Goal: Communication & Community: Answer question/provide support

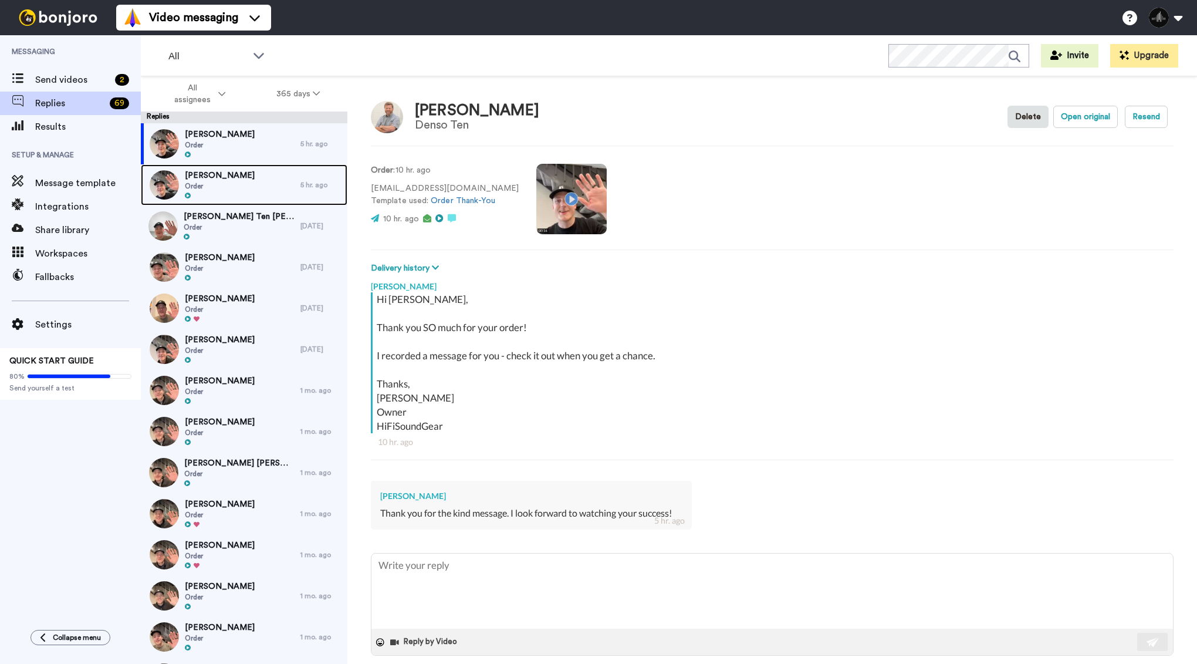
click at [276, 188] on div "Joseph Sullivan Order" at bounding box center [221, 184] width 160 height 41
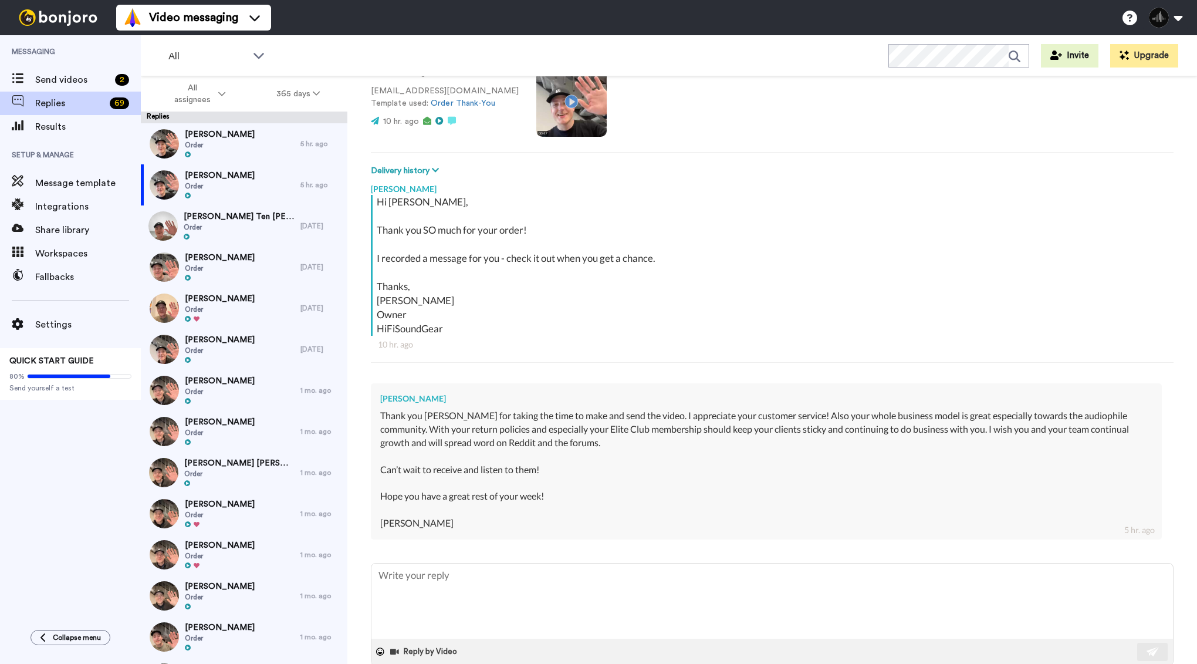
scroll to position [121, 0]
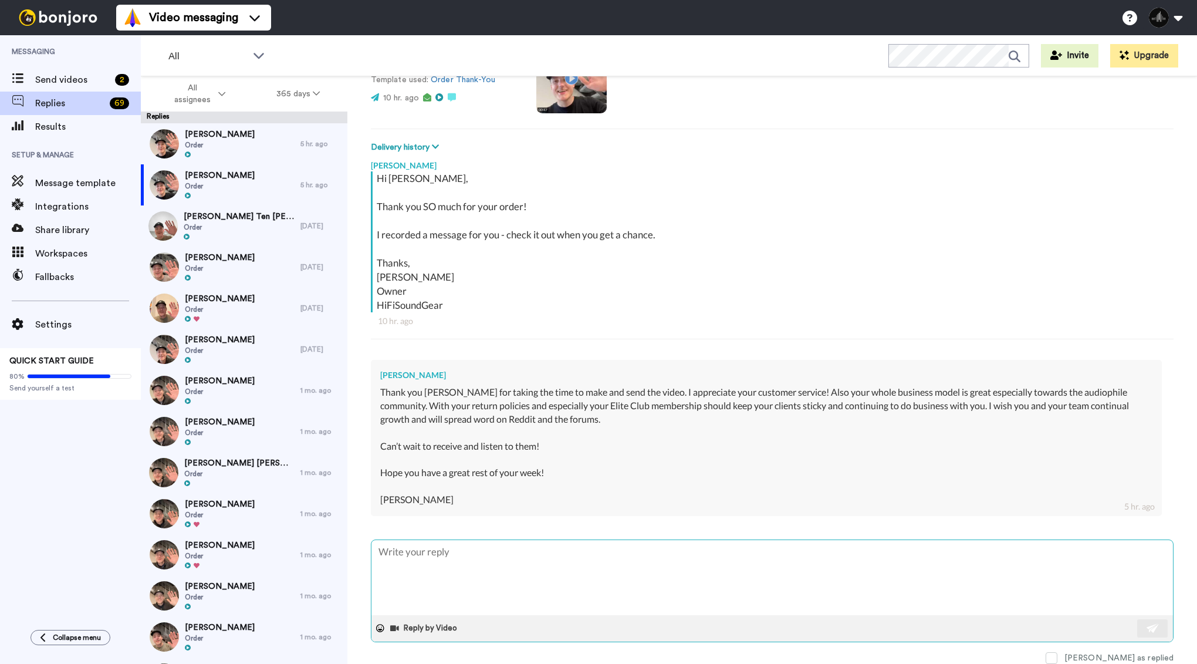
click at [475, 572] on textarea at bounding box center [773, 577] width 802 height 75
type textarea "x"
type textarea "J"
type textarea "x"
type textarea "Jo"
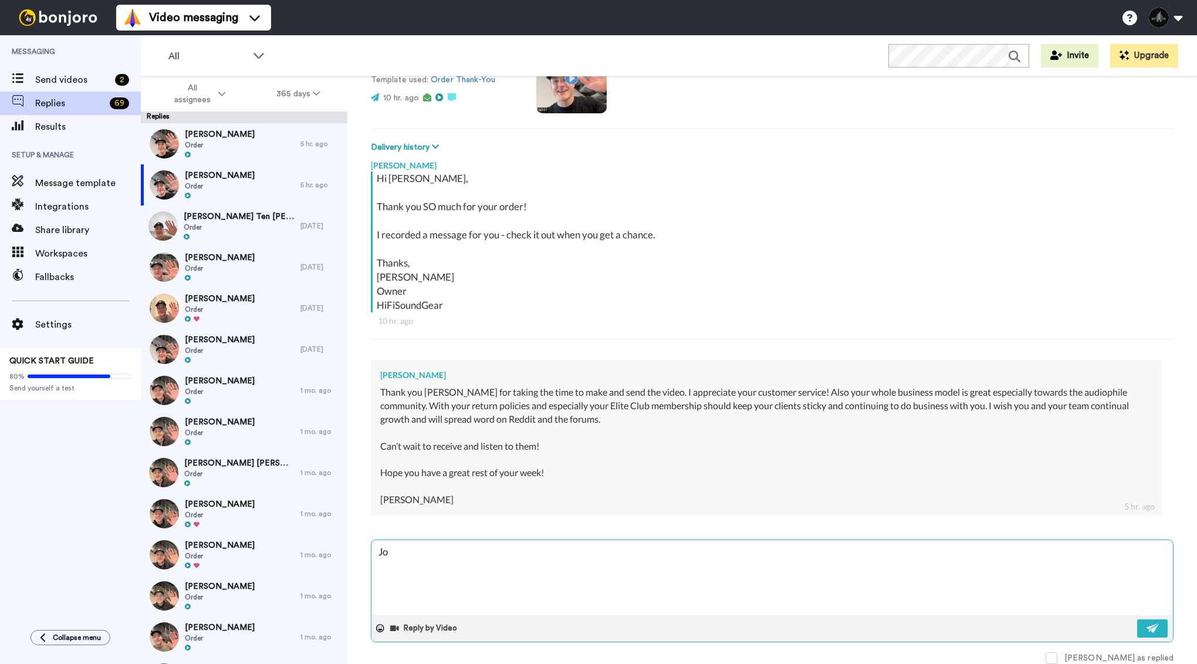
type textarea "x"
type textarea "Jos"
type textarea "x"
type textarea "Jose"
type textarea "x"
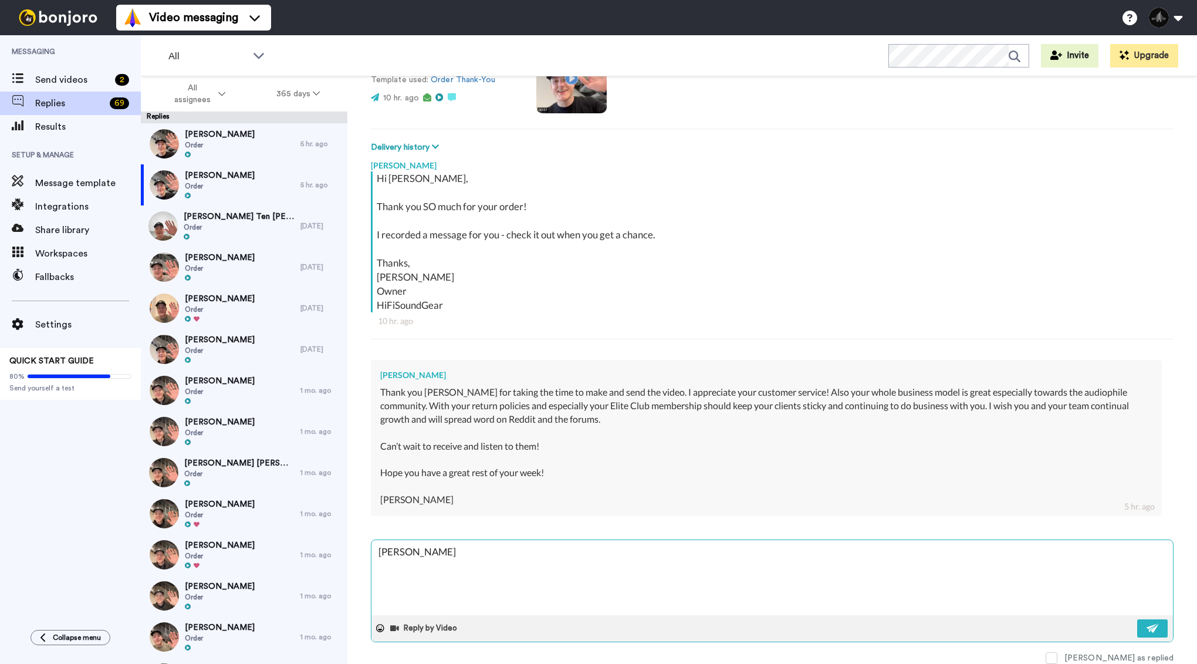
type textarea "Josep"
type textarea "x"
type textarea "Joseph"
type textarea "x"
type textarea "Joseph,"
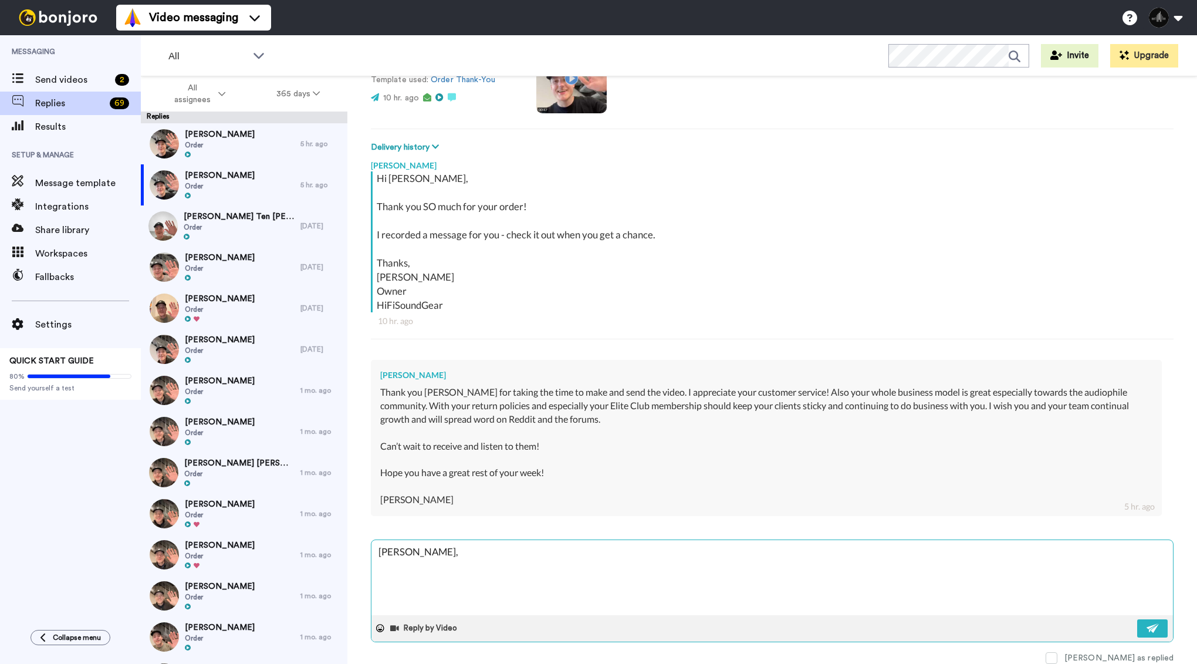
type textarea "x"
type textarea "Joseph,"
type textarea "x"
type textarea "Joseph,"
type textarea "x"
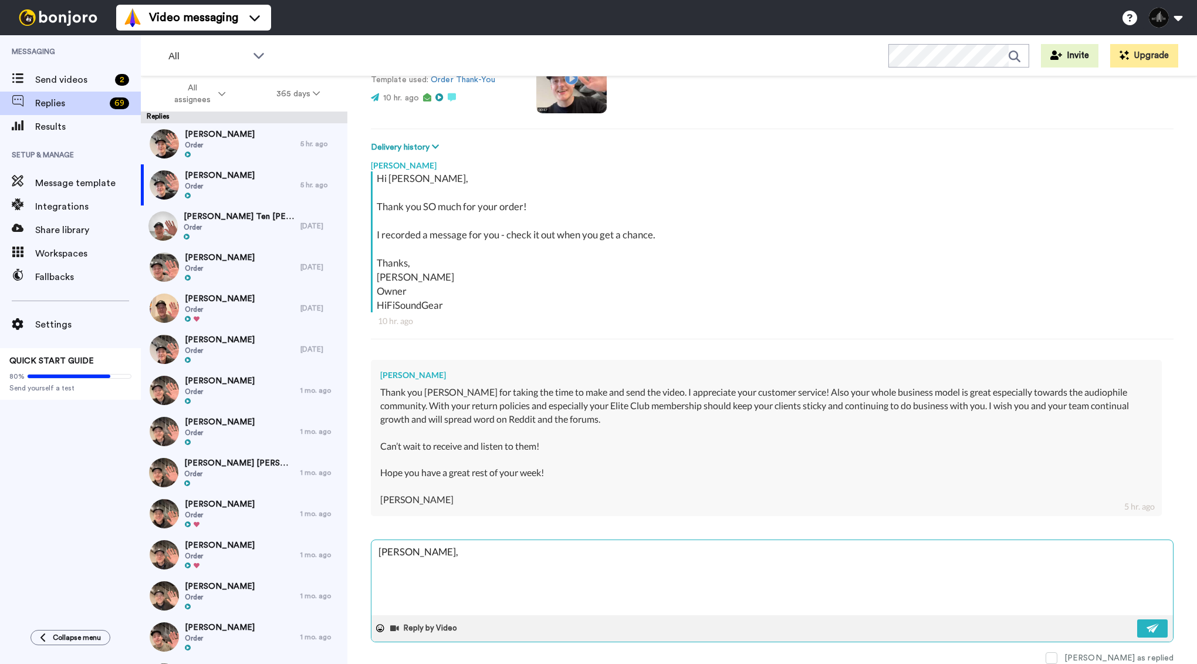
type textarea "Joseph, T"
type textarea "x"
type textarea "Joseph, Tha"
type textarea "x"
type textarea "Joseph, Than"
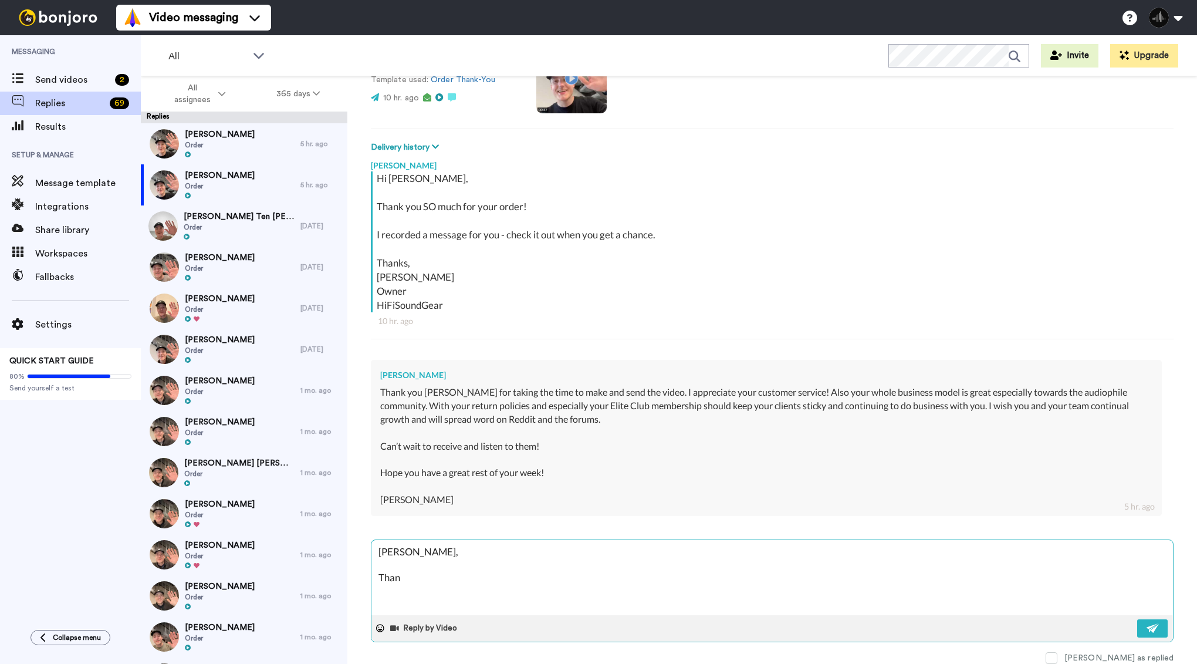
type textarea "x"
type textarea "Joseph, Thank"
type textarea "x"
type textarea "Joseph, Thank y"
type textarea "x"
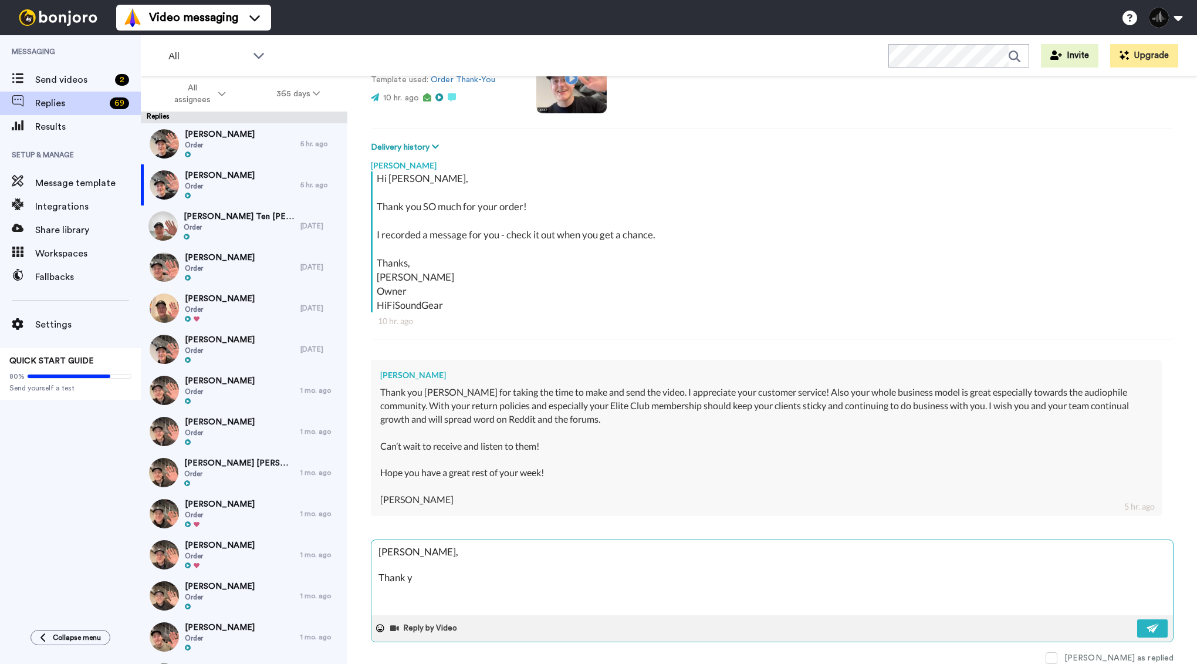
type textarea "Joseph, Thank yo"
type textarea "x"
type textarea "Joseph, Thank you"
type textarea "x"
type textarea "Joseph, Thank you"
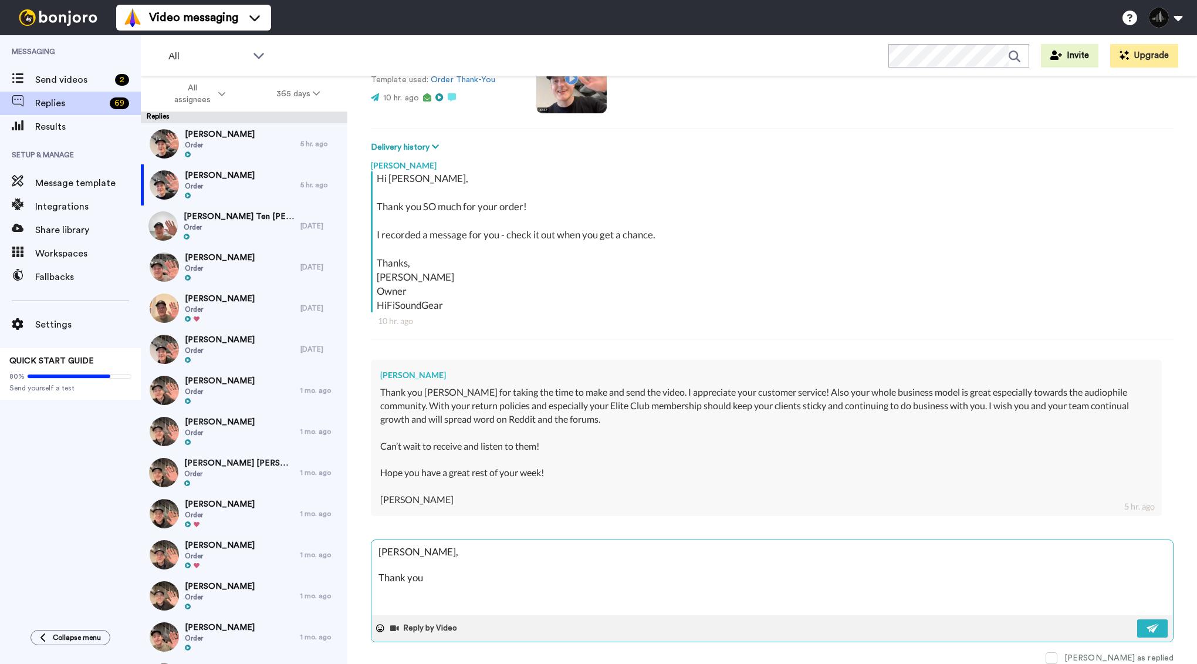
type textarea "x"
type textarea "Joseph, Thank you o"
type textarea "x"
type textarea "Joseph, Thank you"
type textarea "x"
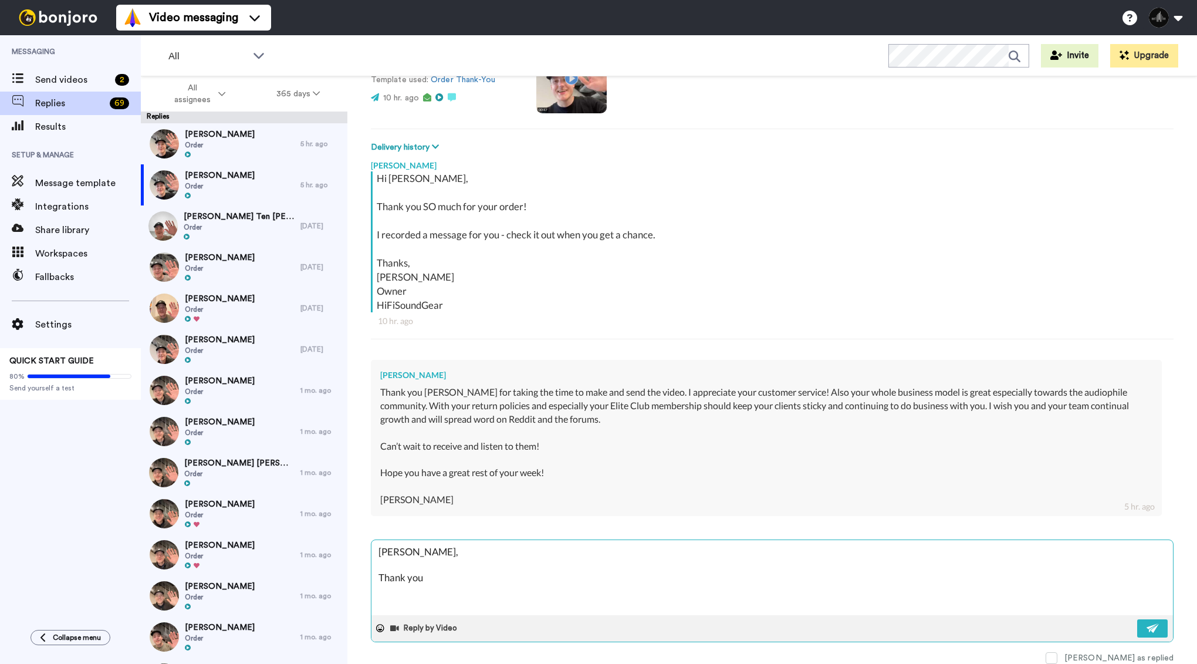
type textarea "Joseph, Thank you f"
type textarea "x"
type textarea "Joseph, Thank you for"
type textarea "x"
type textarea "Joseph, Thank you for y"
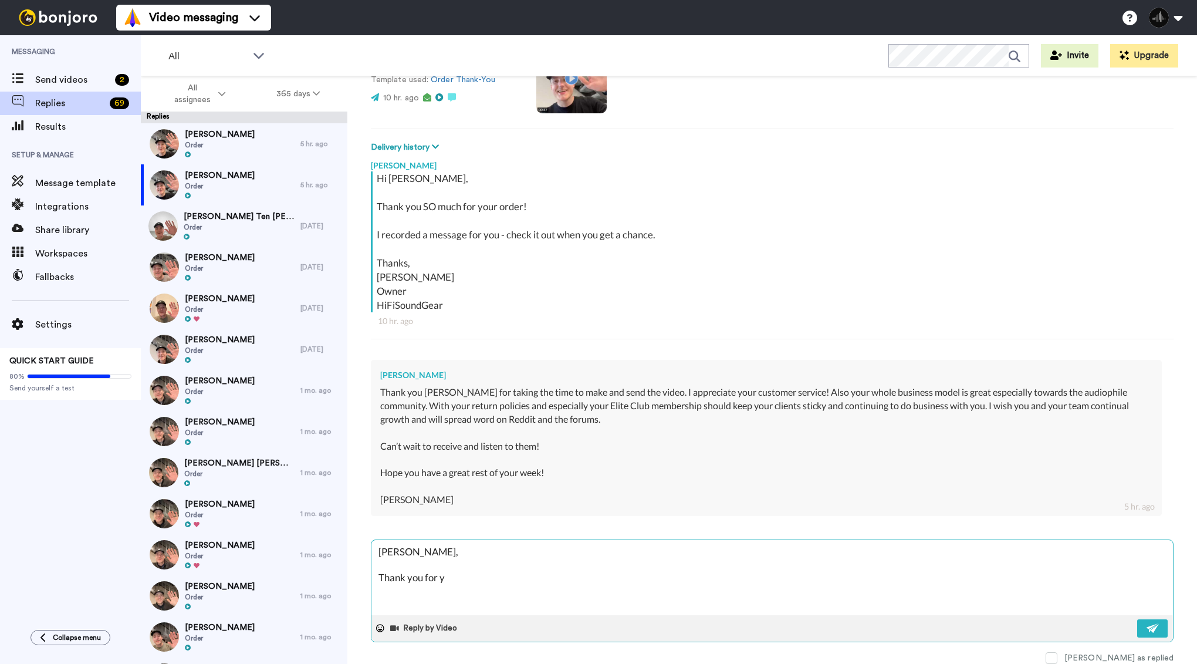
type textarea "x"
type textarea "Joseph, Thank you for yo"
type textarea "x"
type textarea "Joseph, Thank you for you"
type textarea "x"
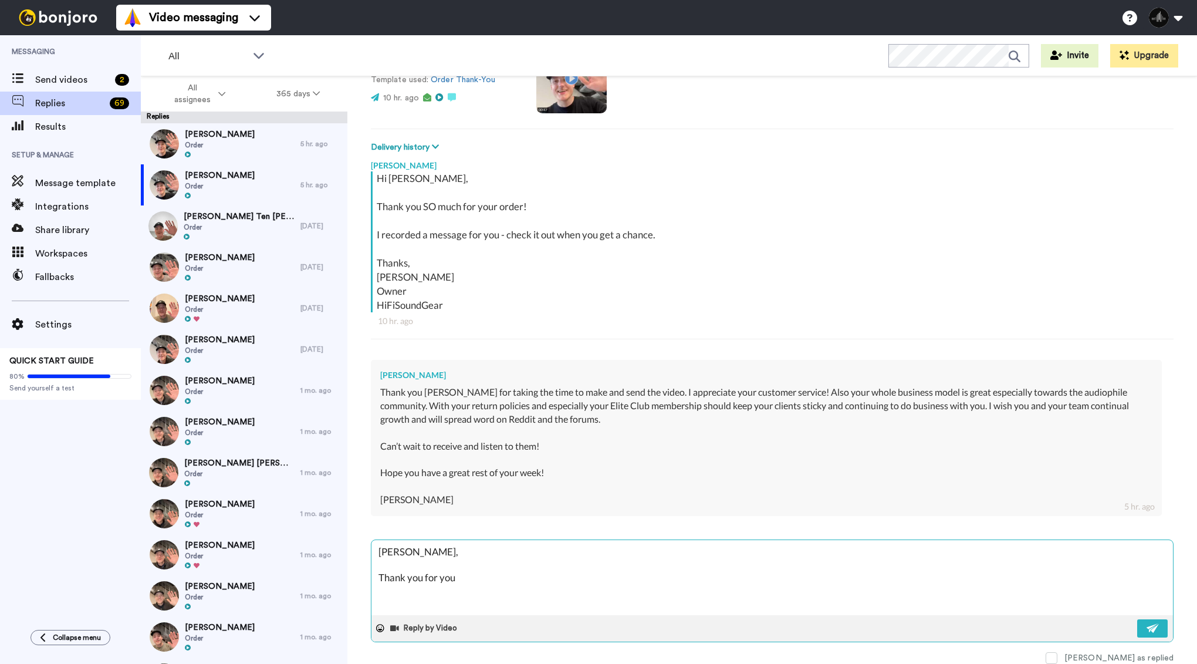
type textarea "Joseph, Thank you for your"
type textarea "x"
type textarea "Joseph, Thank you for your"
type textarea "x"
type textarea "Joseph, Thank you for your k"
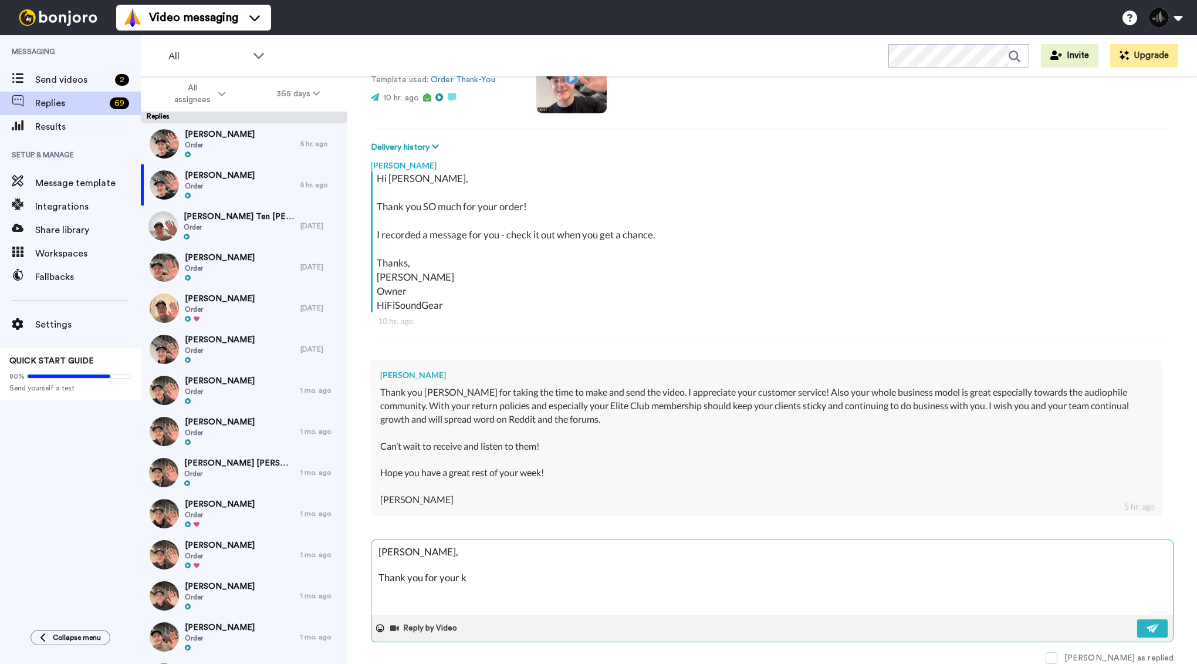
type textarea "x"
type textarea "Joseph, Thank you for your ki"
type textarea "x"
type textarea "Joseph, Thank you for your kind"
type textarea "x"
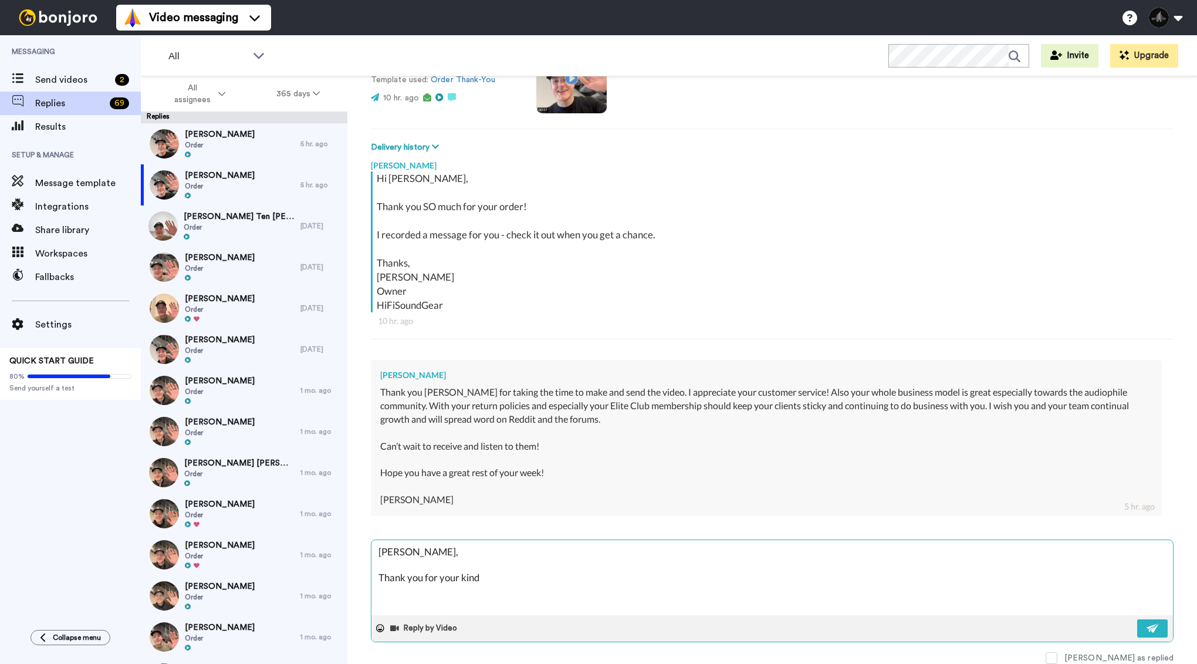
type textarea "Joseph, Thank you for your kind"
type textarea "x"
type textarea "Joseph, Thank you for your kind w"
type textarea "x"
type textarea "Joseph, Thank you for your kind wo"
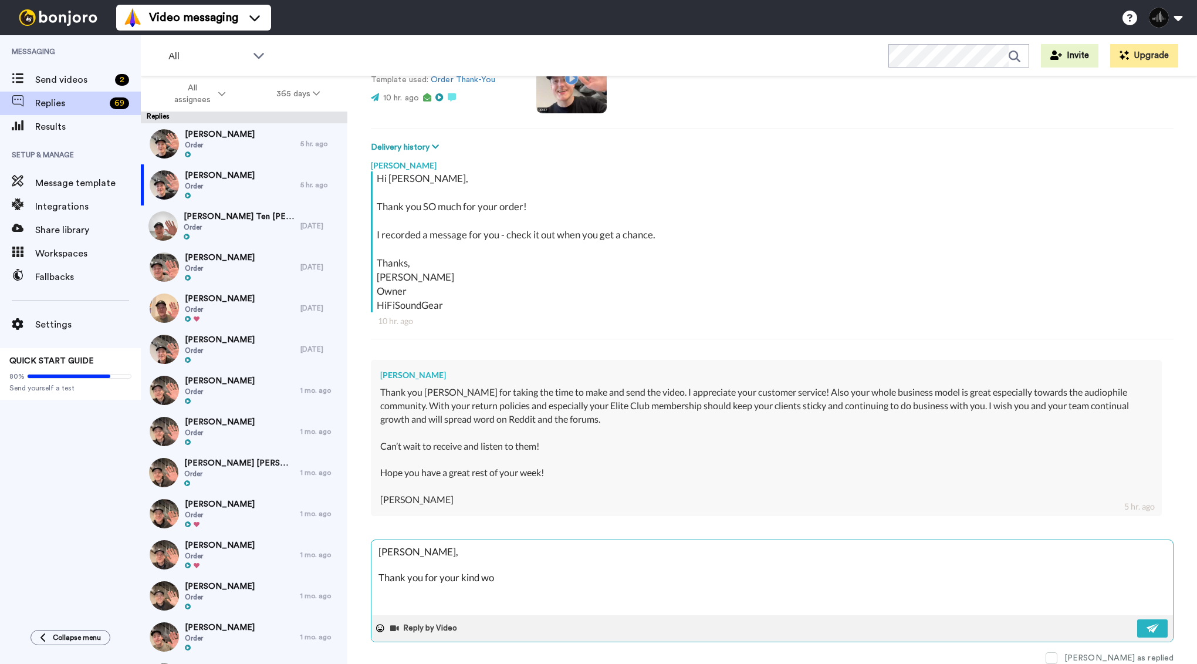
type textarea "x"
type textarea "Joseph, Thank you for your kind wor"
type textarea "x"
type textarea "Joseph, Thank you for your kind word"
type textarea "x"
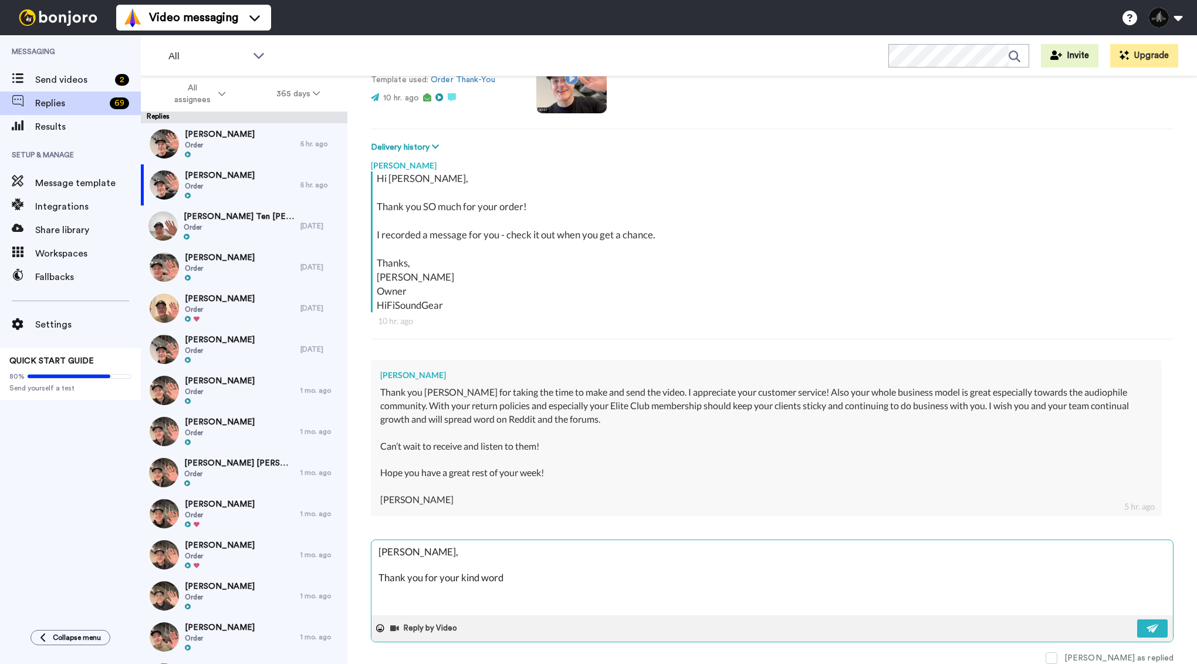
type textarea "Joseph, Thank you for your kind words"
type textarea "x"
type textarea "Joseph, Thank you for your kind words!"
type textarea "x"
type textarea "Joseph, Thank you for your kind words!"
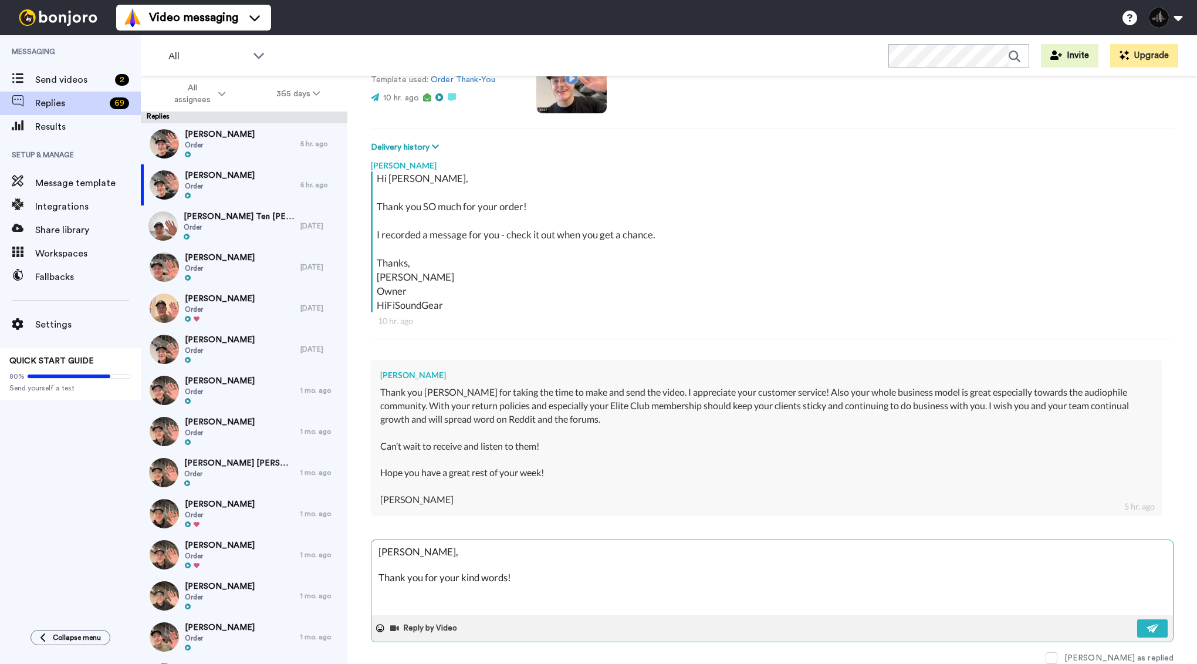
type textarea "x"
type textarea "Joseph, Thank you for your kind words! T"
type textarea "x"
type textarea "Joseph, Thank you for your kind words! Th"
type textarea "x"
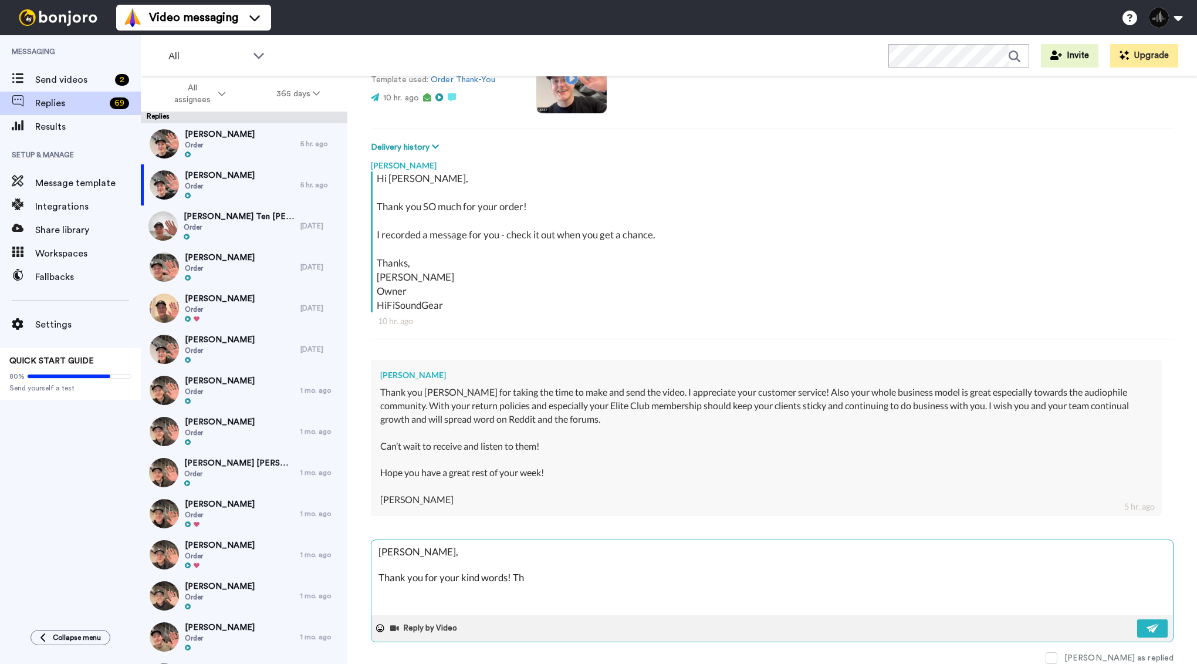
type textarea "Joseph, Thank you for your kind words! Tha"
type textarea "x"
type textarea "Joseph, Thank you for your kind words! That"
type textarea "x"
type textarea "Joseph, Thank you for your kind words! Thats"
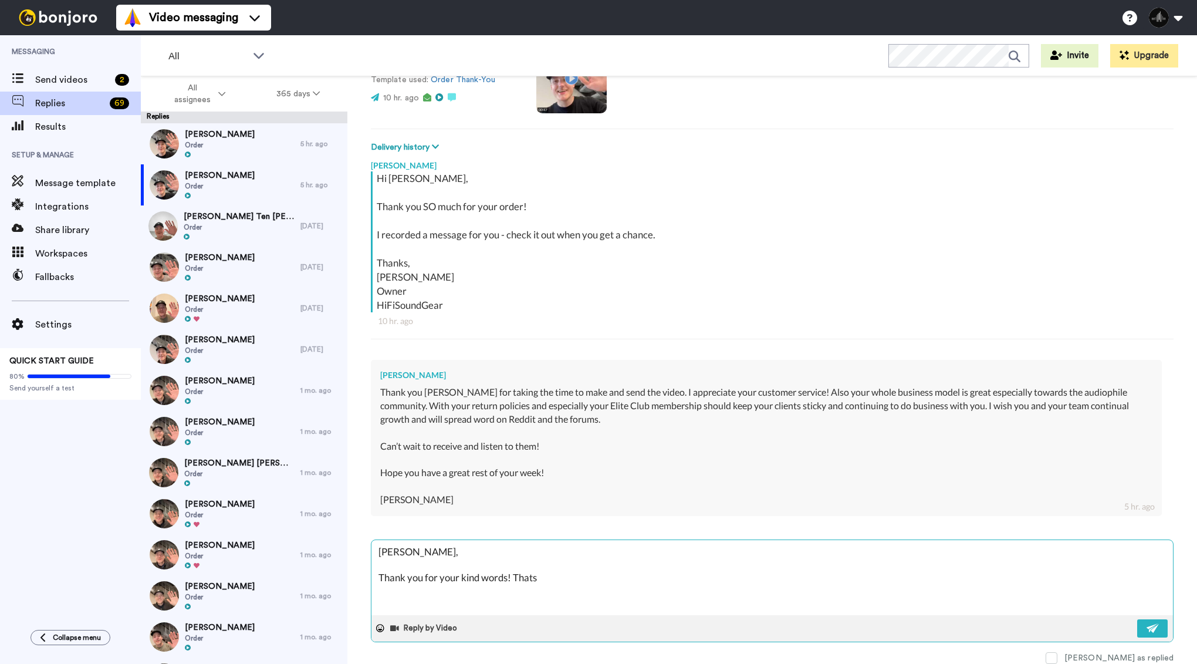
type textarea "x"
type textarea "Joseph, Thank you for your kind words! Thats"
type textarea "x"
type textarea "Joseph, Thank you for your kind words! Thats"
type textarea "x"
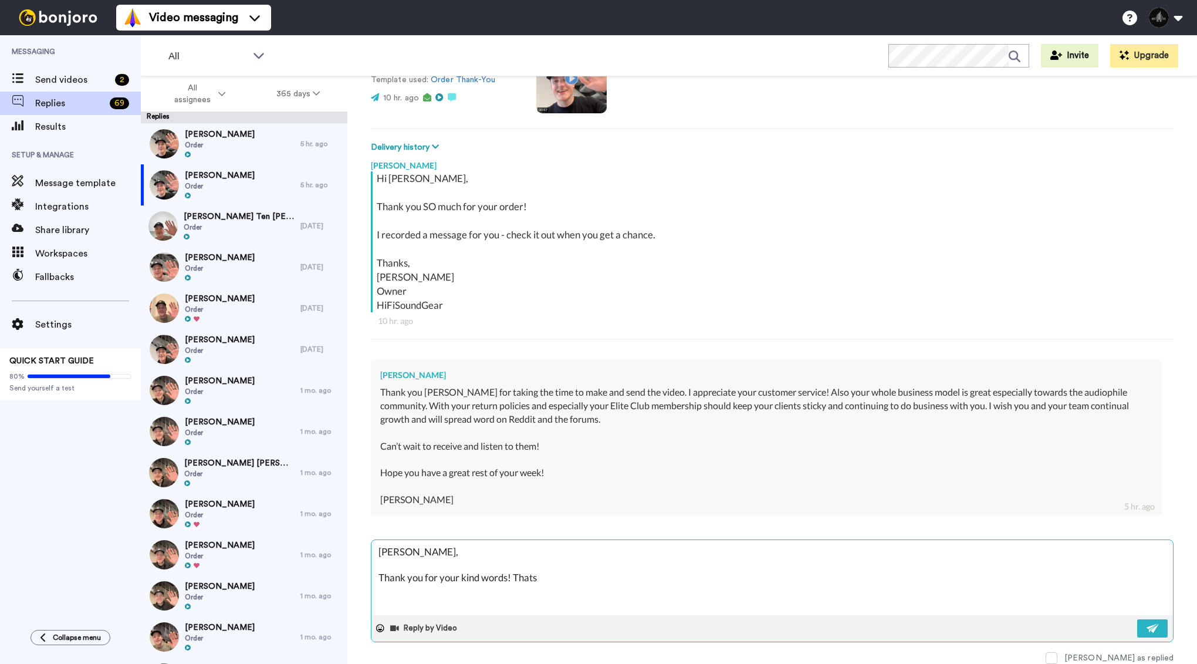
type textarea "Joseph, Thank you for your kind words! That"
type textarea "x"
type textarea "Joseph, Thank you for your kind words! That'"
type textarea "x"
type textarea "Joseph, Thank you for your kind words! That's"
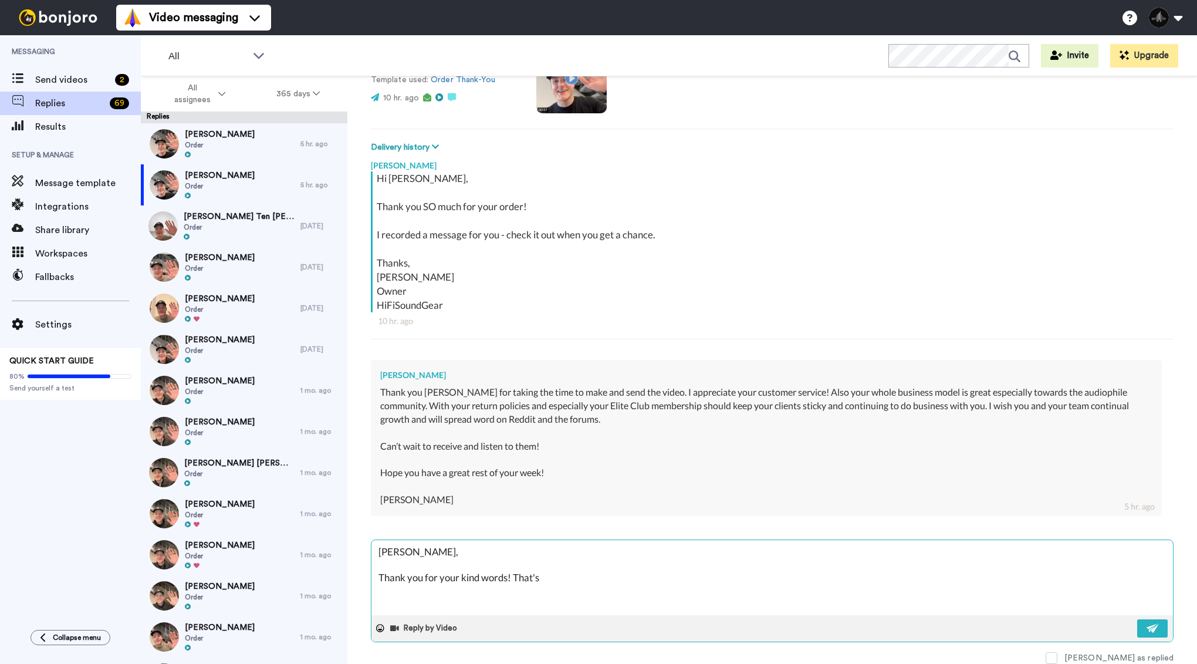
type textarea "x"
type textarea "Joseph, Thank you for your kind words! That's"
type textarea "x"
type textarea "Joseph, Thank you for your kind words! That's t"
type textarea "x"
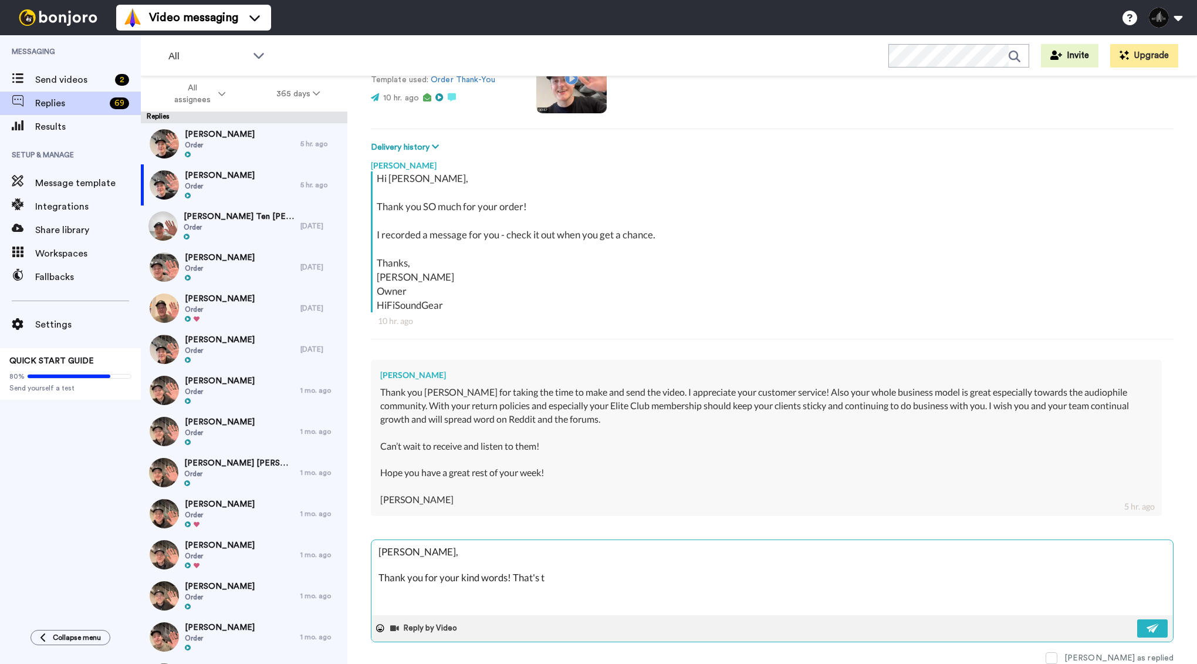
type textarea "Joseph, Thank you for your kind words! That's th"
type textarea "x"
type textarea "Joseph, Thank you for your kind words! That's the"
type textarea "x"
type textarea "Joseph, Thank you for your kind words! That's the"
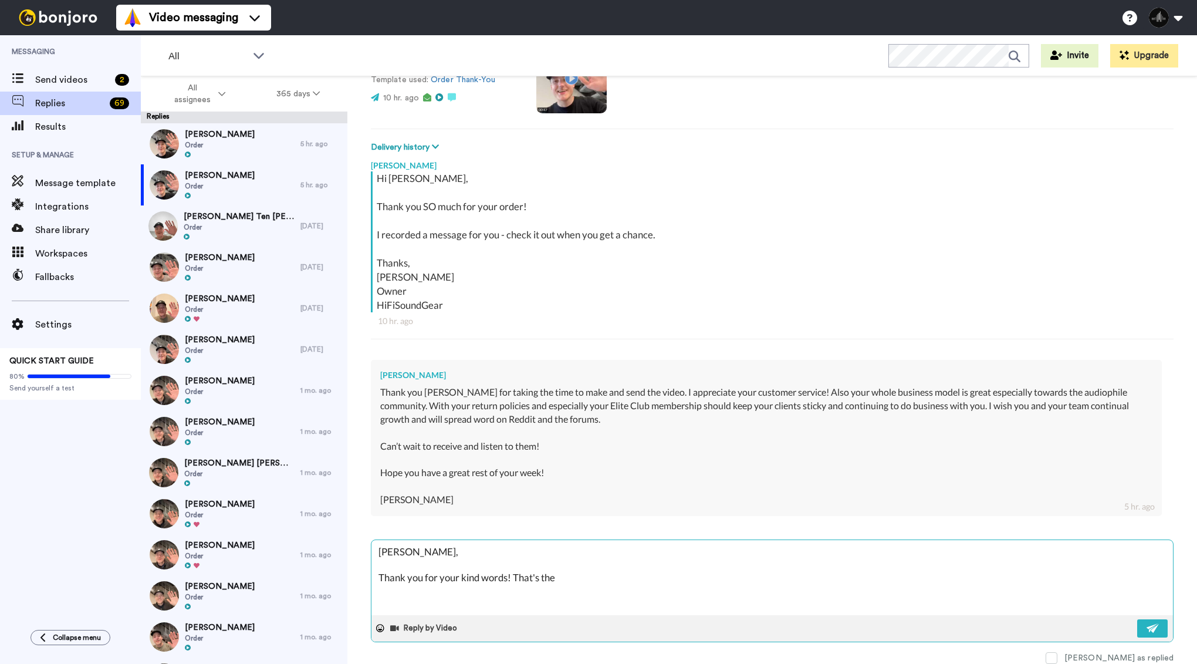
type textarea "x"
type textarea "Joseph, Thank you for your kind words! That's the g"
type textarea "x"
type textarea "Joseph, Thank you for your kind words! That's the go"
type textarea "x"
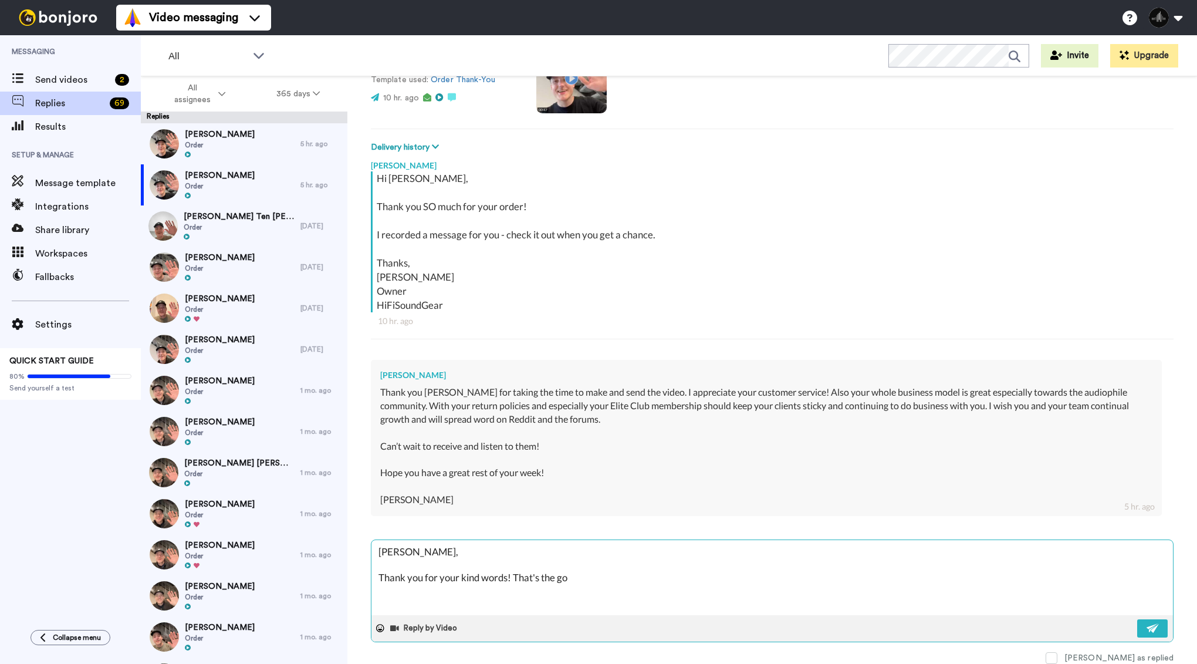
type textarea "Joseph, Thank you for your kind words! That's the goa"
type textarea "x"
type textarea "Joseph, Thank you for your kind words! That's the goal"
type textarea "x"
type textarea "Joseph, Thank you for your kind words! That's the goal"
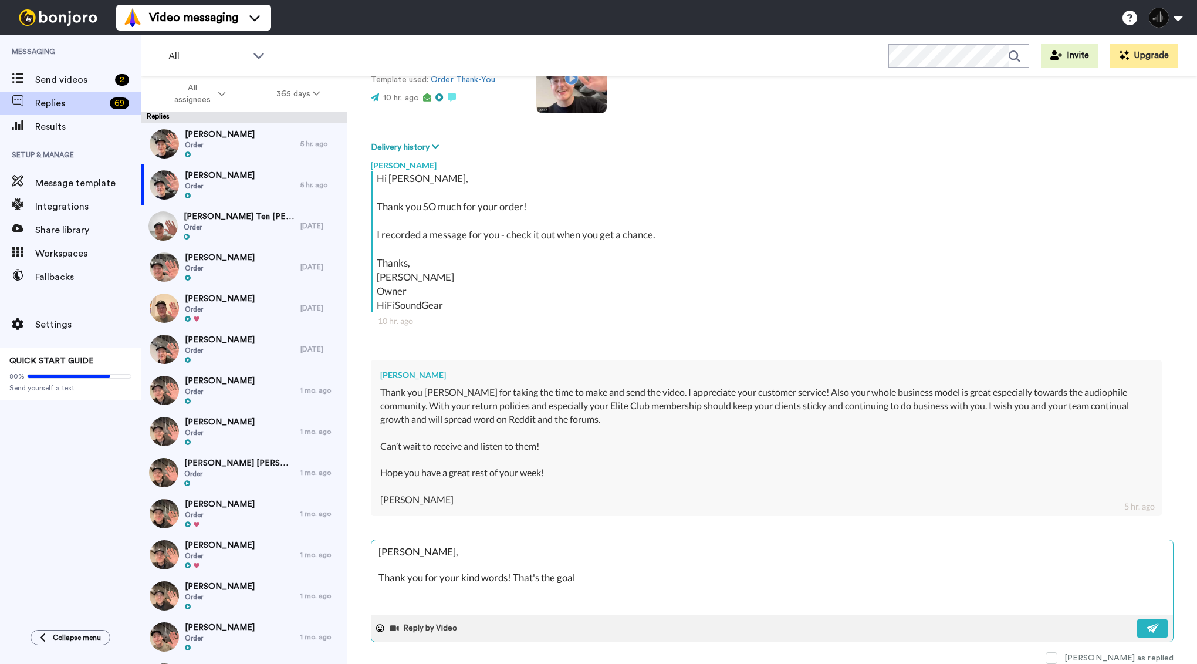
type textarea "x"
type textarea "Joseph, Thank you for your kind words! That's the goal -"
type textarea "x"
type textarea "Joseph, Thank you for your kind words! That's the goal -"
type textarea "x"
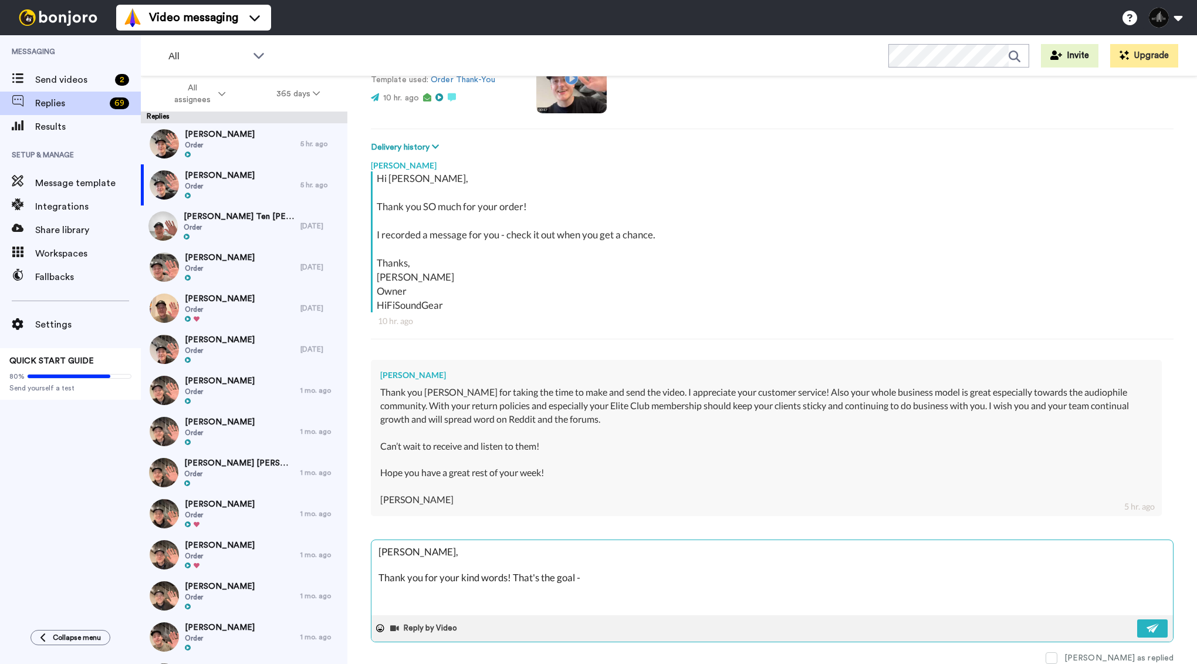
type textarea "Joseph, Thank you for your kind words! That's the goal -"
type textarea "x"
type textarea "Joseph, Thank you for your kind words! That's the goal"
type textarea "x"
type textarea "Joseph, Thank you for your kind words! That's the goal"
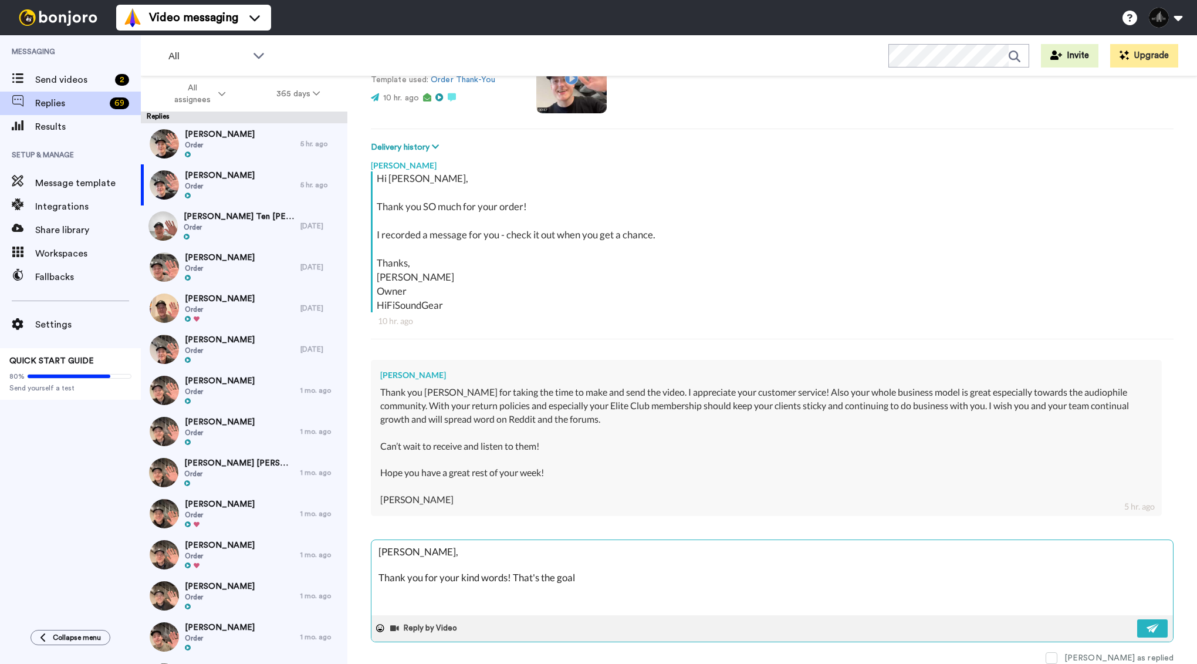
type textarea "x"
type textarea "Joseph, Thank you for your kind words! That's the goal,"
type textarea "x"
type textarea "Joseph, Thank you for your kind words! That's the goal,"
type textarea "x"
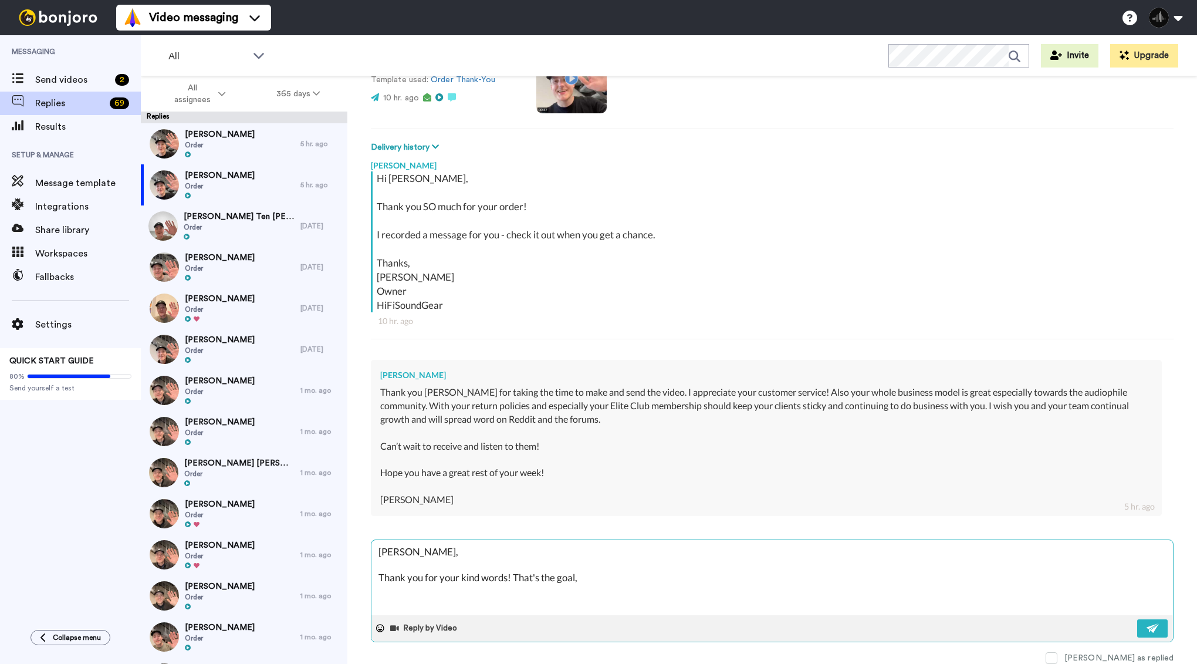
type textarea "Joseph, Thank you for your kind words! That's the goal, a"
type textarea "x"
type textarea "Joseph, Thank you for your kind words! That's the goal, and"
type textarea "x"
type textarea "Joseph, Thank you for your kind words! That's the goal, and"
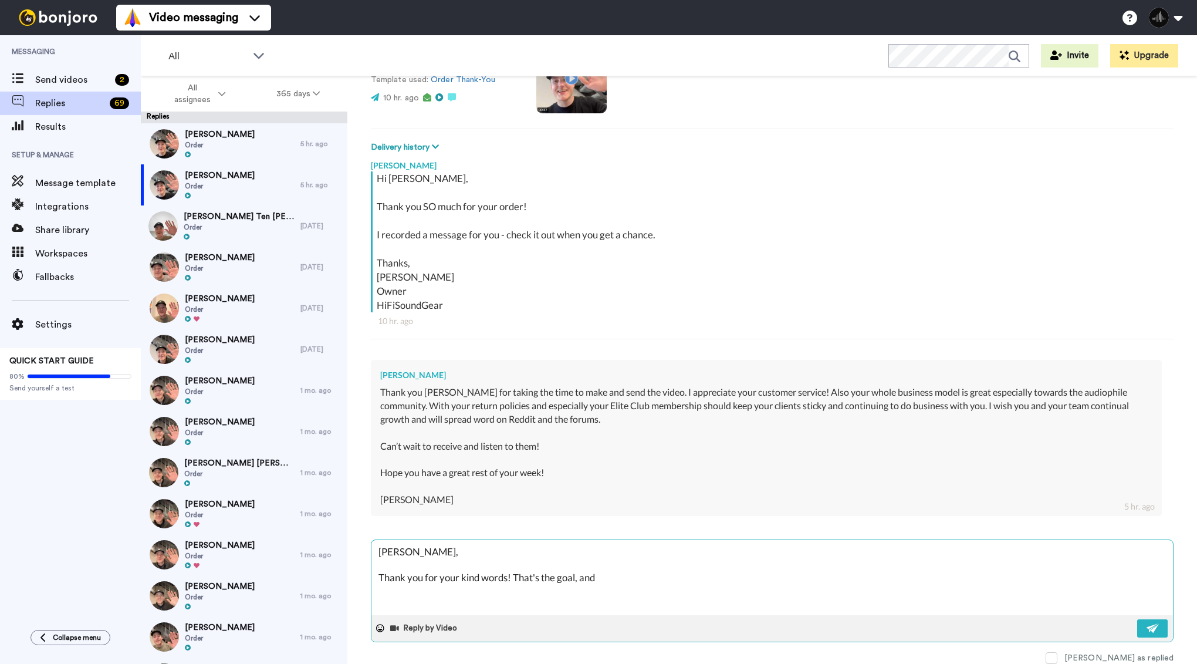
type textarea "x"
type textarea "Joseph, Thank you for your kind words! That's the goal, and y"
type textarea "x"
type textarea "Joseph, Thank you for your kind words! That's the goal, and yo"
type textarea "x"
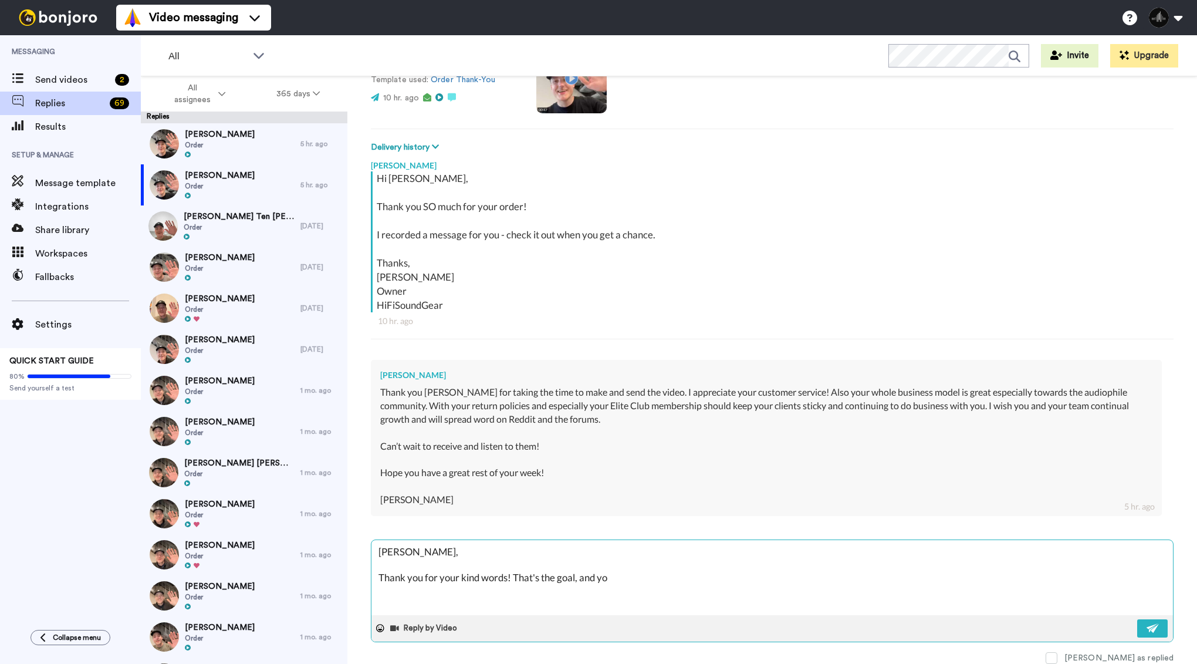
type textarea "Joseph, Thank you for your kind words! That's the goal, and you"
type textarea "x"
type textarea "Joseph, Thank you for your kind words! That's the goal, and you'"
type textarea "x"
type textarea "Joseph, Thank you for your kind words! That's the goal, and you'r"
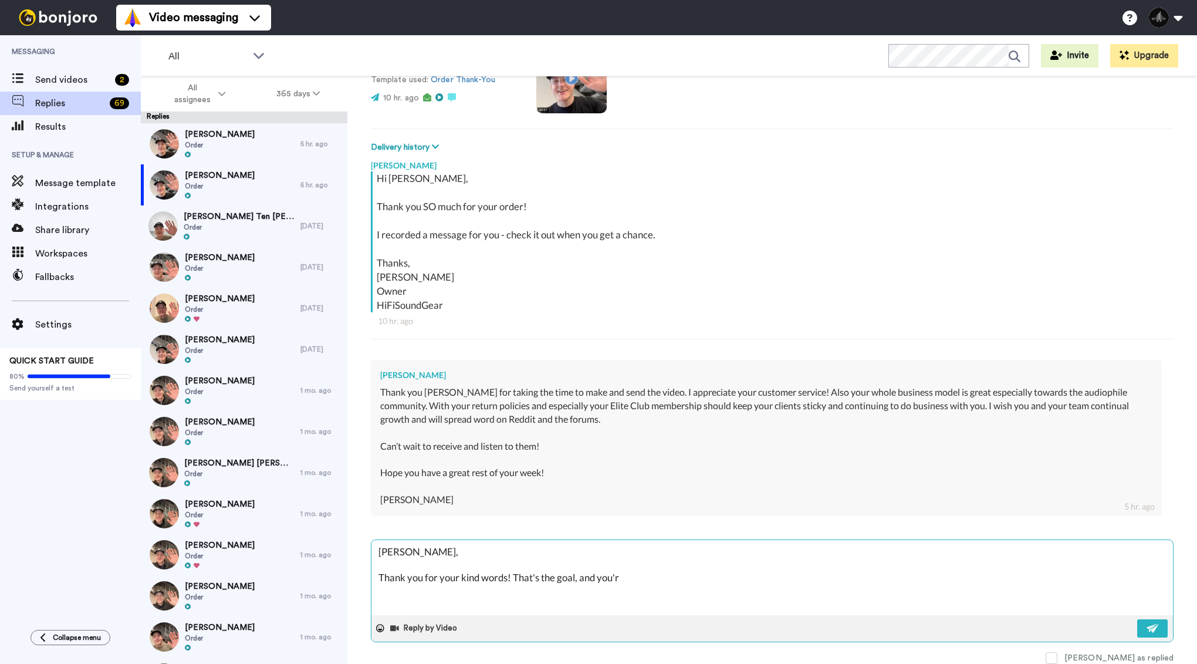
type textarea "x"
type textarea "Joseph, Thank you for your kind words! That's the goal, and you're"
type textarea "x"
type textarea "Joseph, Thank you for your kind words! That's the goal, and you're e"
type textarea "x"
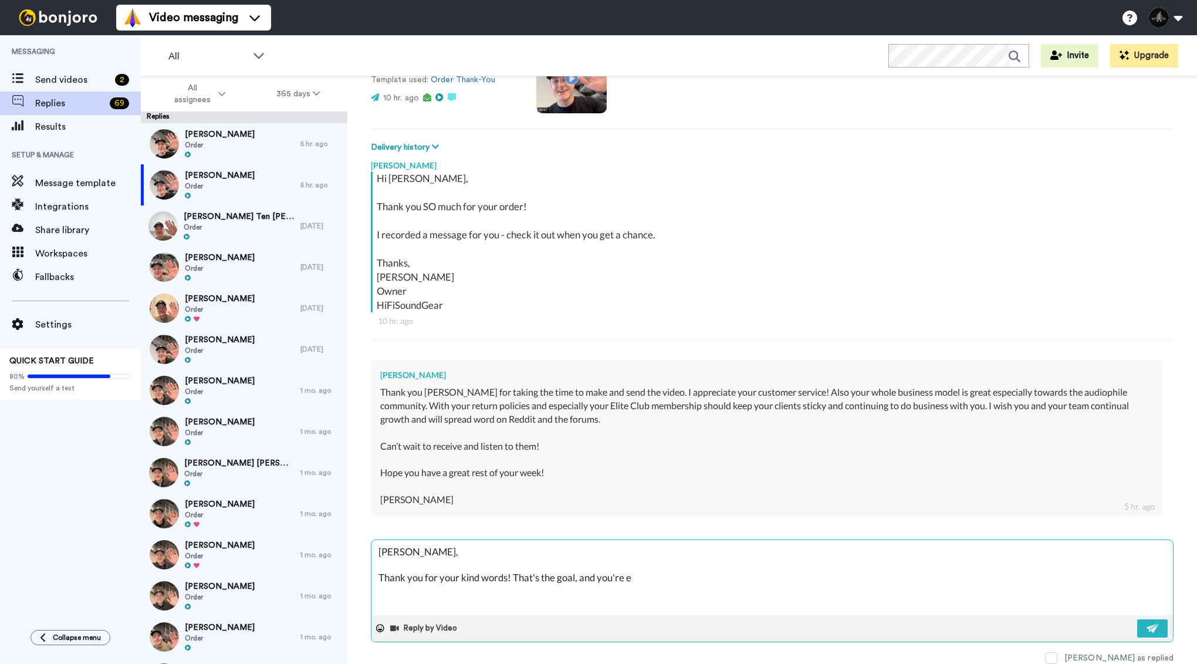
type textarea "Joseph, Thank you for your kind words! That's the goal, and you're ex"
type textarea "x"
type textarea "Joseph, Thank you for your kind words! That's the goal, and you're exa"
type textarea "x"
type textarea "Joseph, Thank you for your kind words! That's the goal, and you're exac"
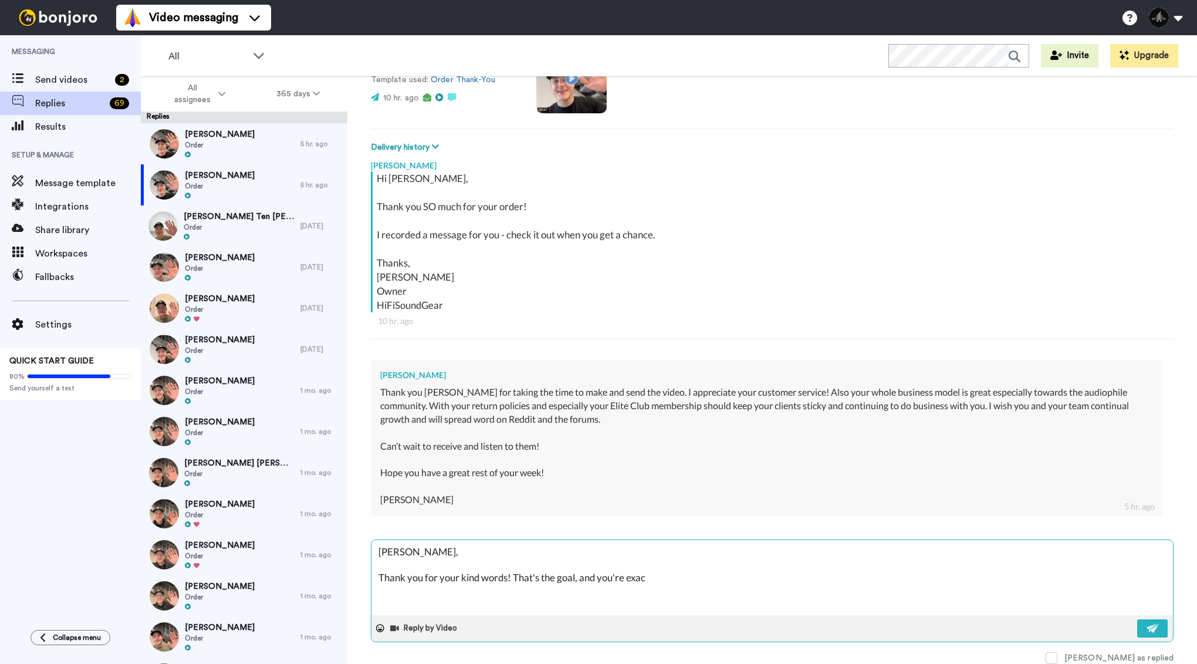
type textarea "x"
type textarea "Joseph, Thank you for your kind words! That's the goal, and you're exacy"
type textarea "x"
type textarea "Joseph, Thank you for your kind words! That's the goal, and you're exac"
type textarea "x"
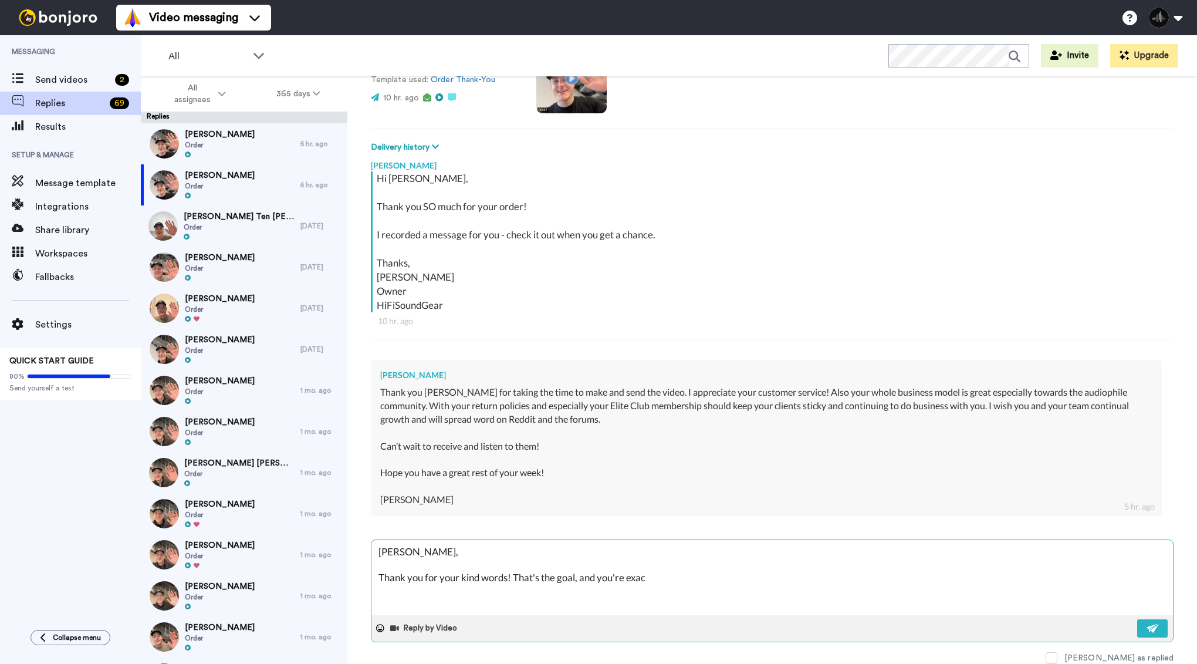
type textarea "Joseph, Thank you for your kind words! That's the goal, and you're exact"
type textarea "x"
type textarea "Joseph, Thank you for your kind words! That's the goal, and you're exactl"
type textarea "x"
type textarea "Joseph, Thank you for your kind words! That's the goal, and you're exactly"
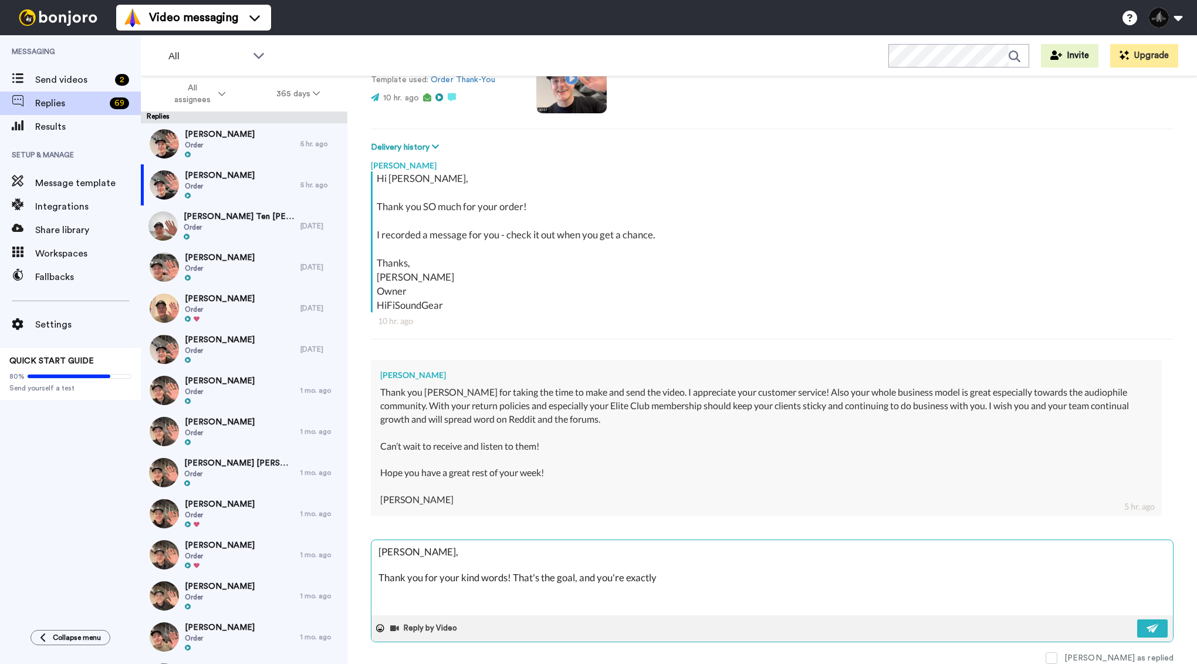
type textarea "x"
type textarea "Joseph, Thank you for your kind words! That's the goal, and you're exactly"
type textarea "x"
type textarea "Joseph, Thank you for your kind words! That's the goal, and you're exactly r"
type textarea "x"
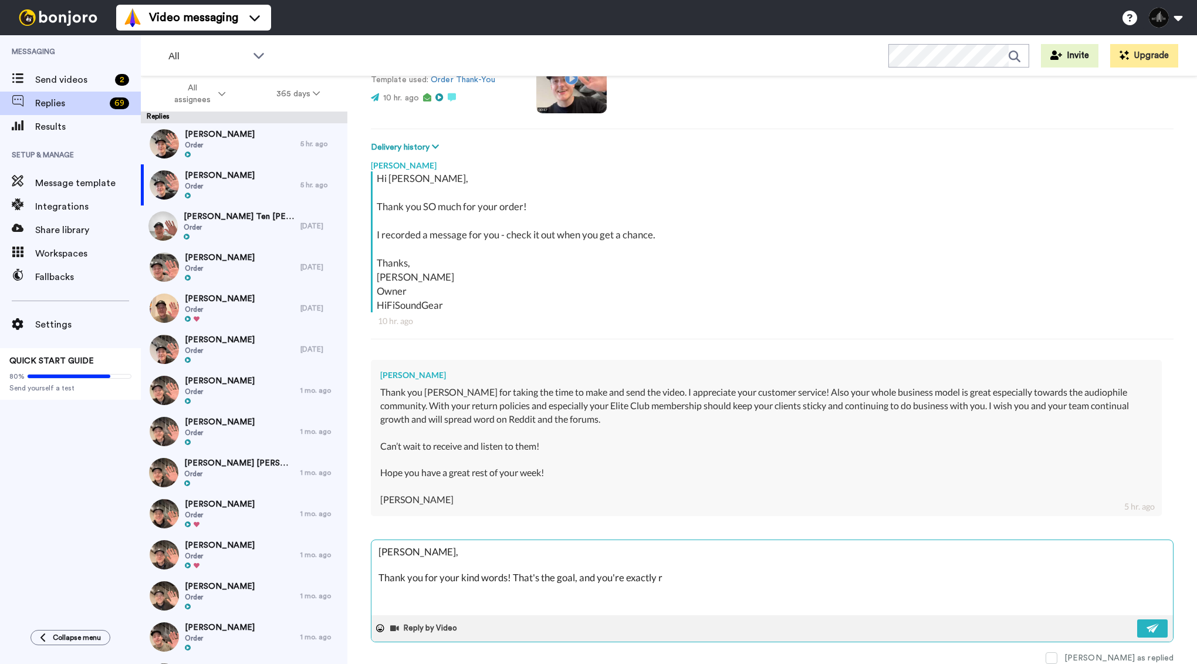
type textarea "Joseph, Thank you for your kind words! That's the goal, and you're exactly ri"
type textarea "x"
type textarea "Joseph, Thank you for your kind words! That's the goal, and you're exactly rig"
type textarea "x"
type textarea "Joseph, Thank you for your kind words! That's the goal, and you're exactly righ"
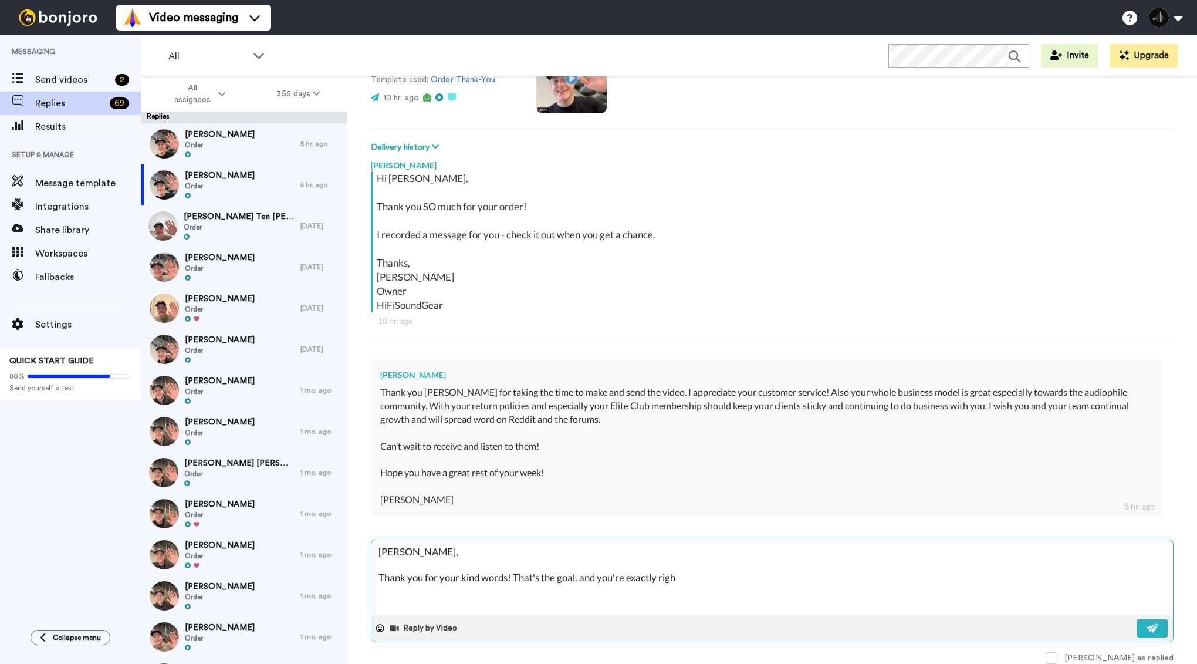
type textarea "x"
type textarea "Joseph, Thank you for your kind words! That's the goal, and you're exactly right"
type textarea "x"
type textarea "Joseph, Thank you for your kind words! That's the goal, and you're exactly righ…"
type textarea "x"
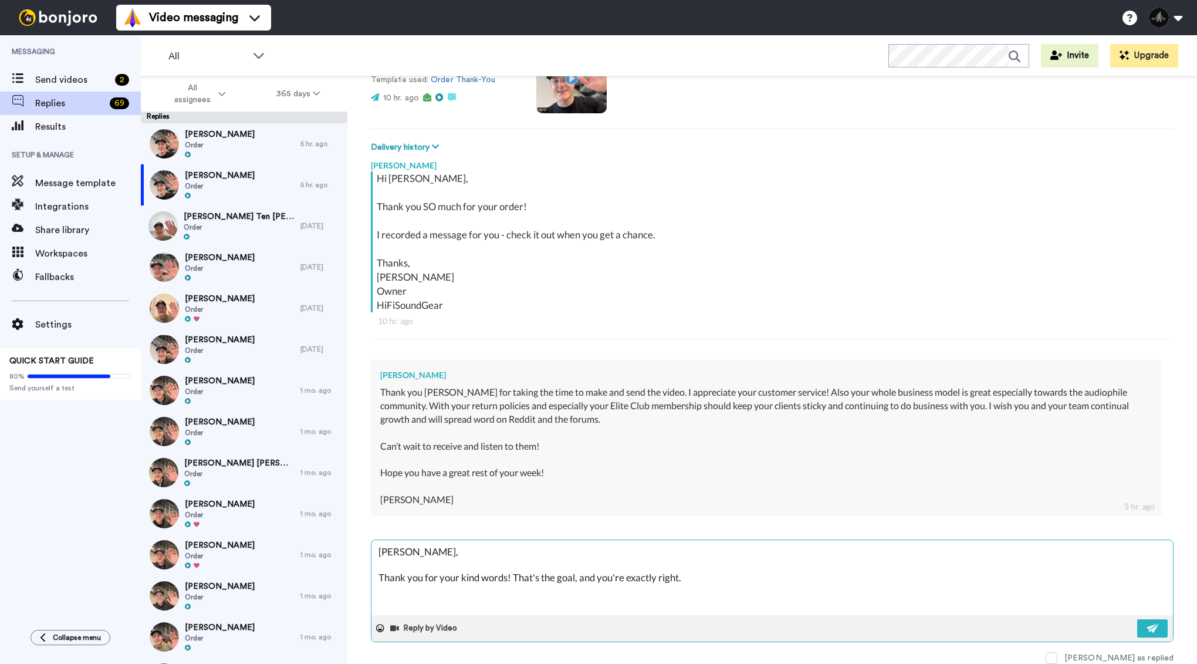
type textarea "Joseph, Thank you for your kind words! That's the goal, and you're exactly righ…"
type textarea "x"
type textarea "Joseph, Thank you for your kind words! That's the goal, and you're exactly righ…"
type textarea "x"
type textarea "Joseph, Thank you for your kind words! That's the goal, and you're exactly righ…"
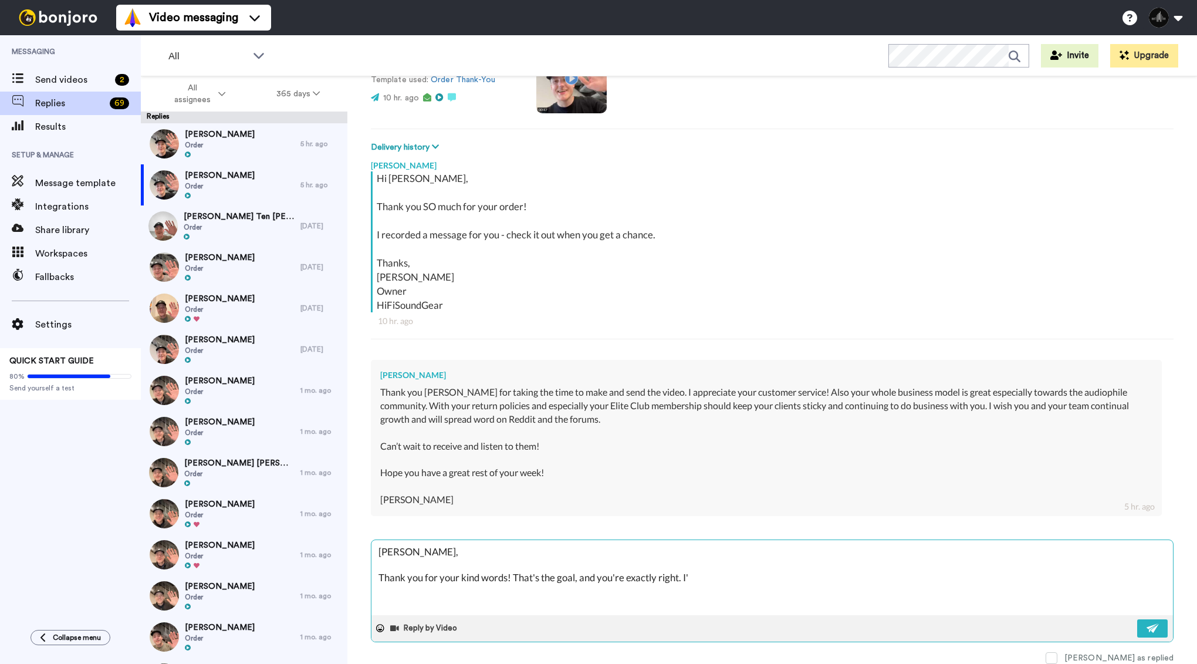
type textarea "x"
type textarea "Joseph, Thank you for your kind words! That's the goal, and you're exactly righ…"
type textarea "x"
type textarea "Joseph, Thank you for your kind words! That's the goal, and you're exactly righ…"
type textarea "x"
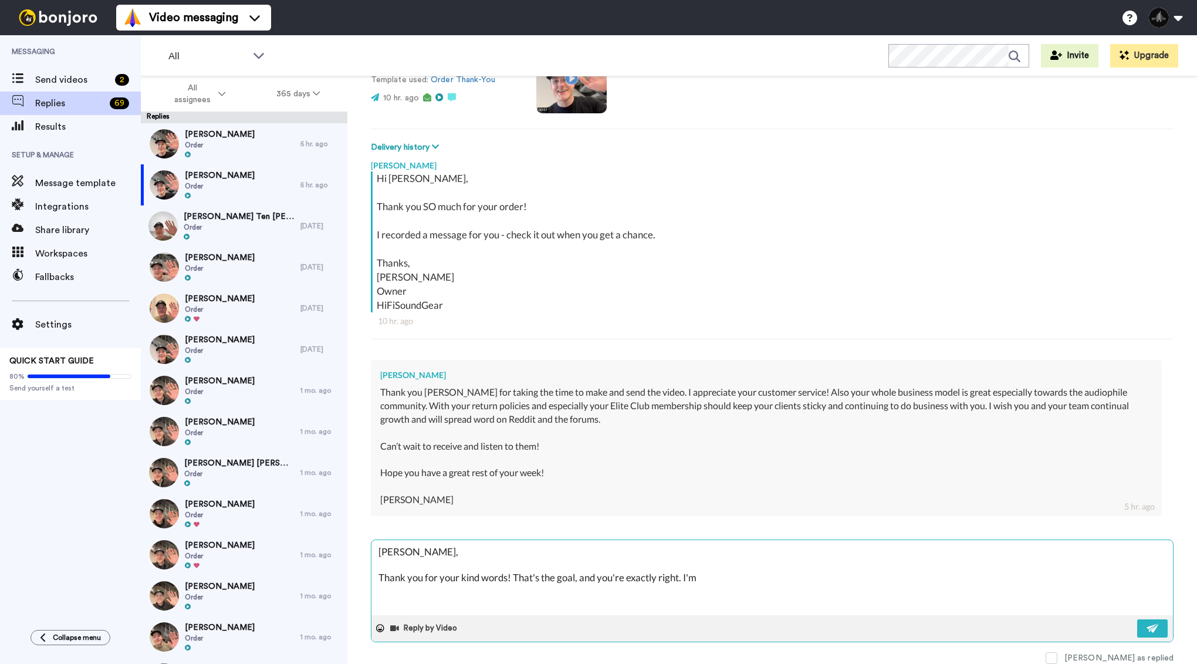
type textarea "Joseph, Thank you for your kind words! That's the goal, and you're exactly righ…"
type textarea "x"
type textarea "Joseph, Thank you for your kind words! That's the goal, and you're exactly righ…"
type textarea "x"
type textarea "Joseph, Thank you for your kind words! That's the goal, and you're exactly righ…"
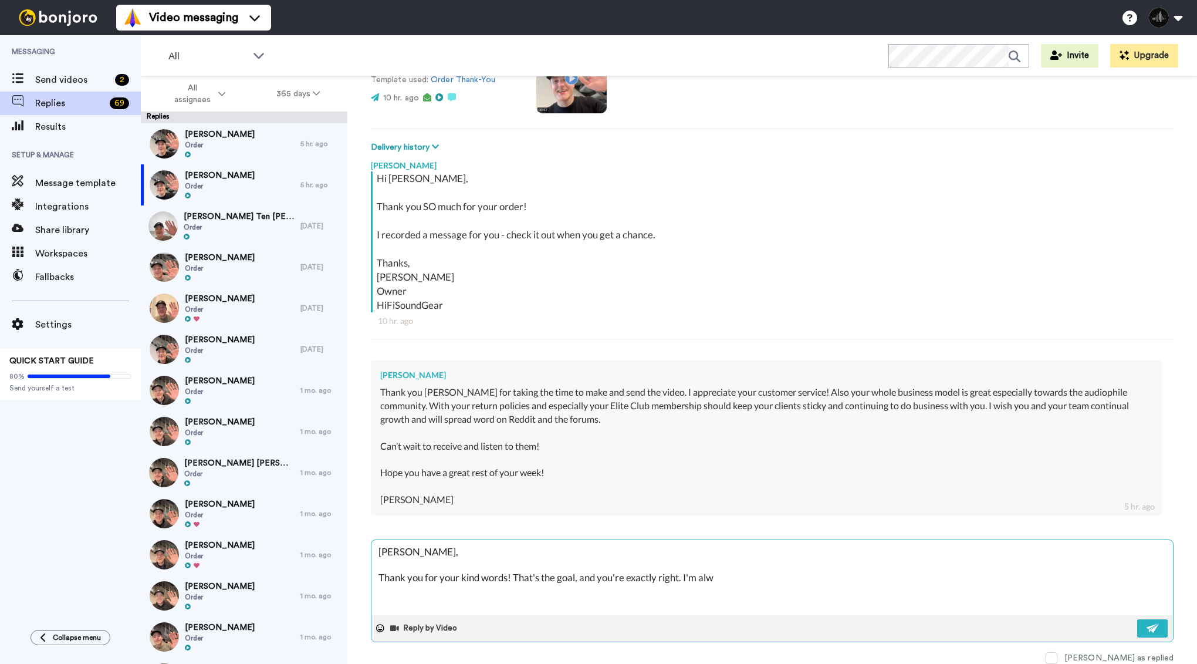
type textarea "x"
type textarea "Joseph, Thank you for your kind words! That's the goal, and you're exactly righ…"
type textarea "x"
type textarea "Joseph, Thank you for your kind words! That's the goal, and you're exactly righ…"
type textarea "x"
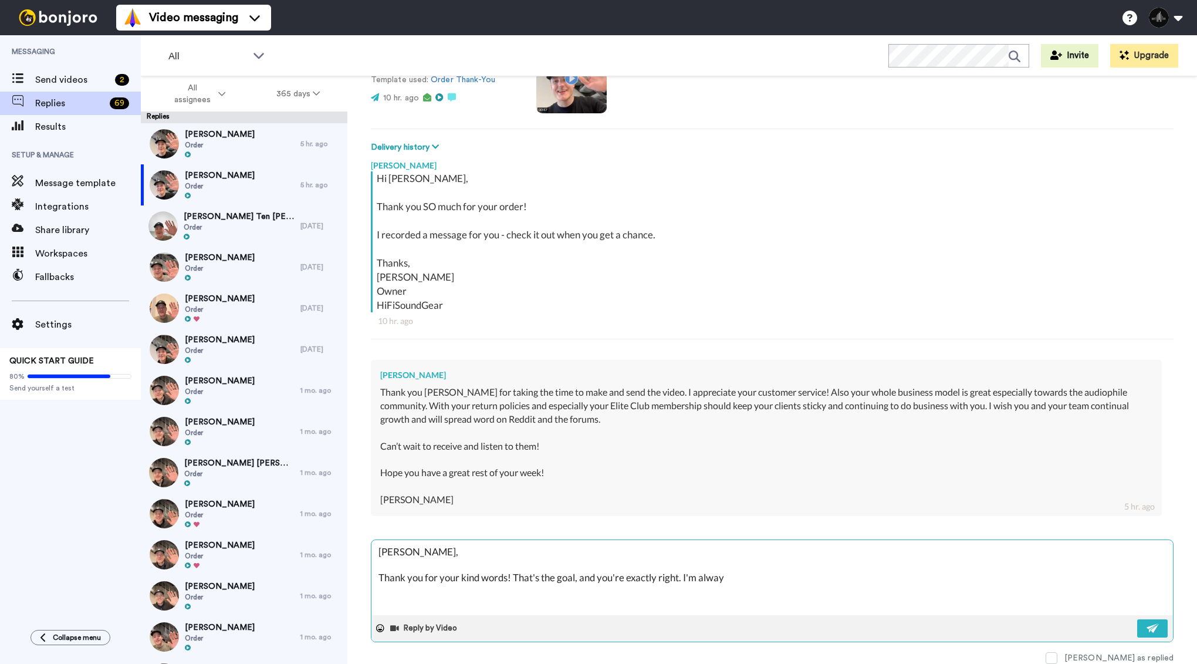
type textarea "Joseph, Thank you for your kind words! That's the goal, and you're exactly righ…"
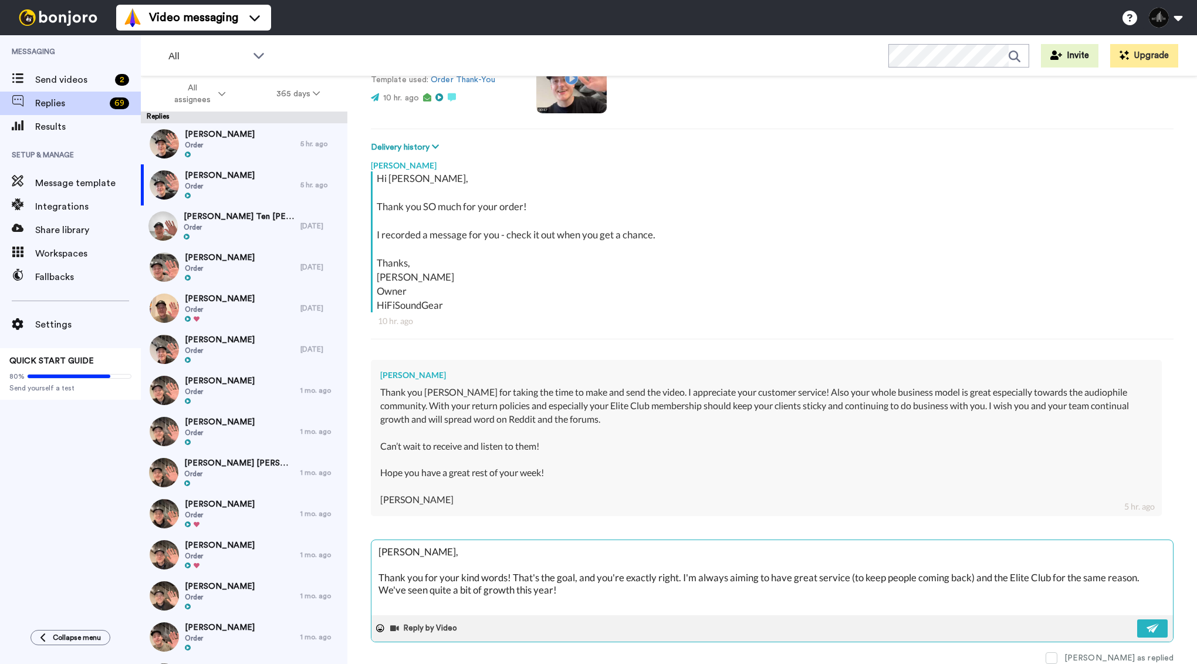
scroll to position [6, 0]
click at [570, 584] on textarea "Joseph, Thank you for your kind words! That's the goal, and you're exactly righ…" at bounding box center [773, 577] width 802 height 75
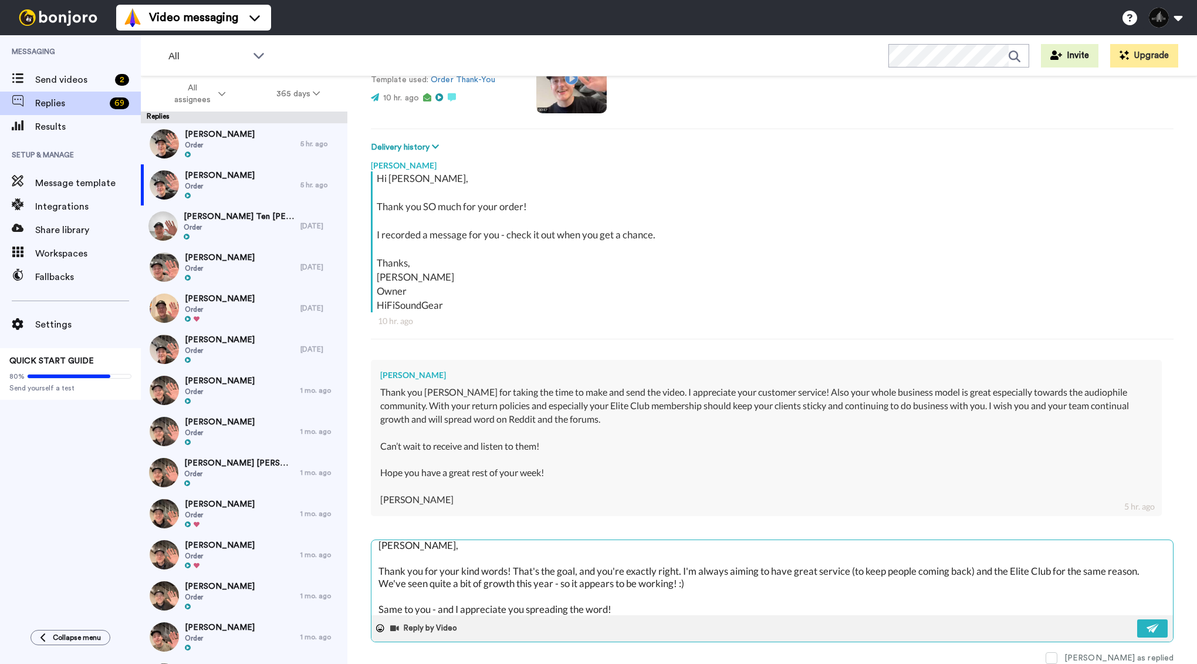
click at [1160, 636] on div "Reply by Video" at bounding box center [773, 628] width 802 height 26
click at [1154, 626] on img at bounding box center [1153, 627] width 13 height 9
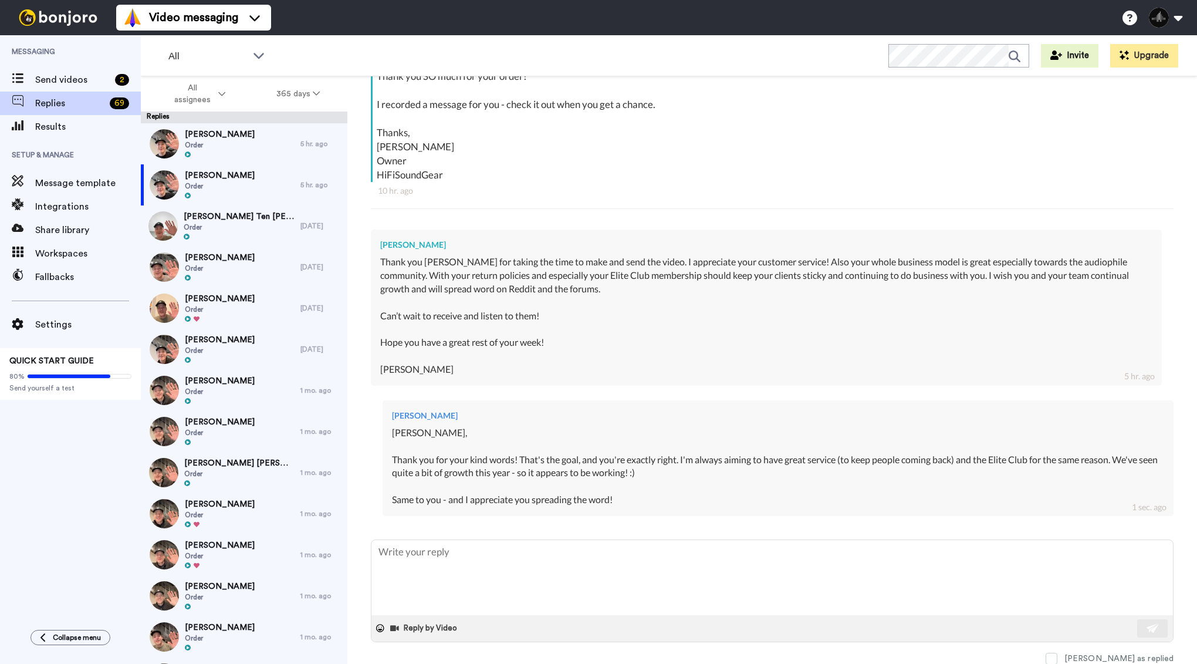
scroll to position [0, 0]
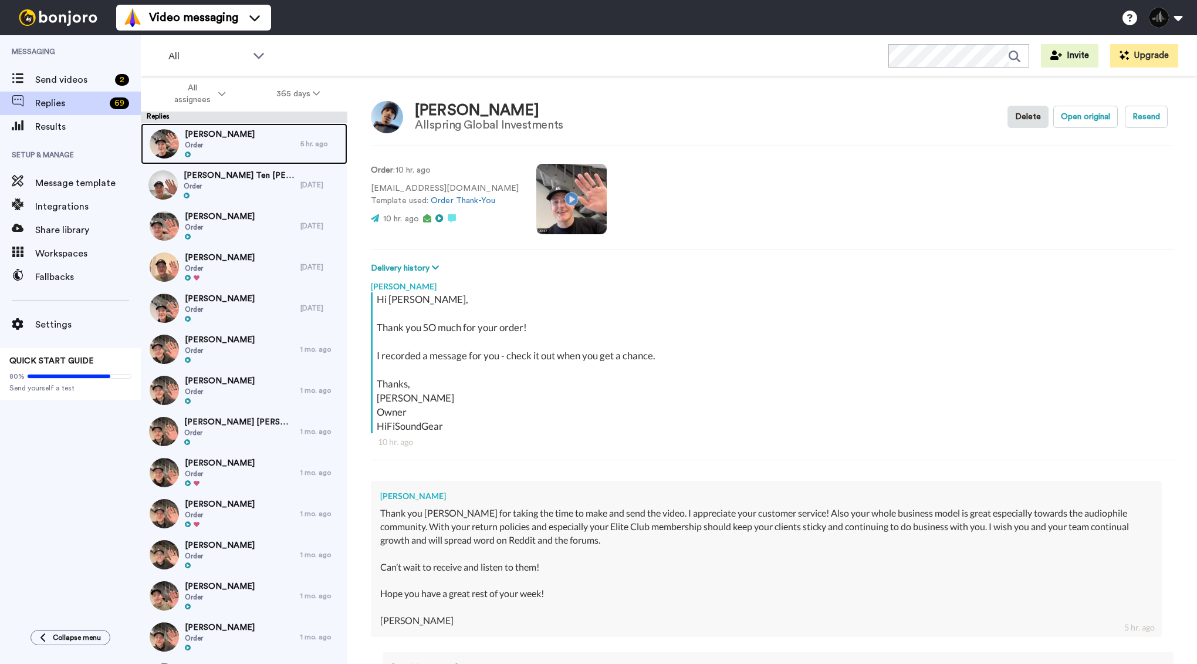
click at [273, 140] on div "Johnathan Cade II Order" at bounding box center [221, 143] width 160 height 41
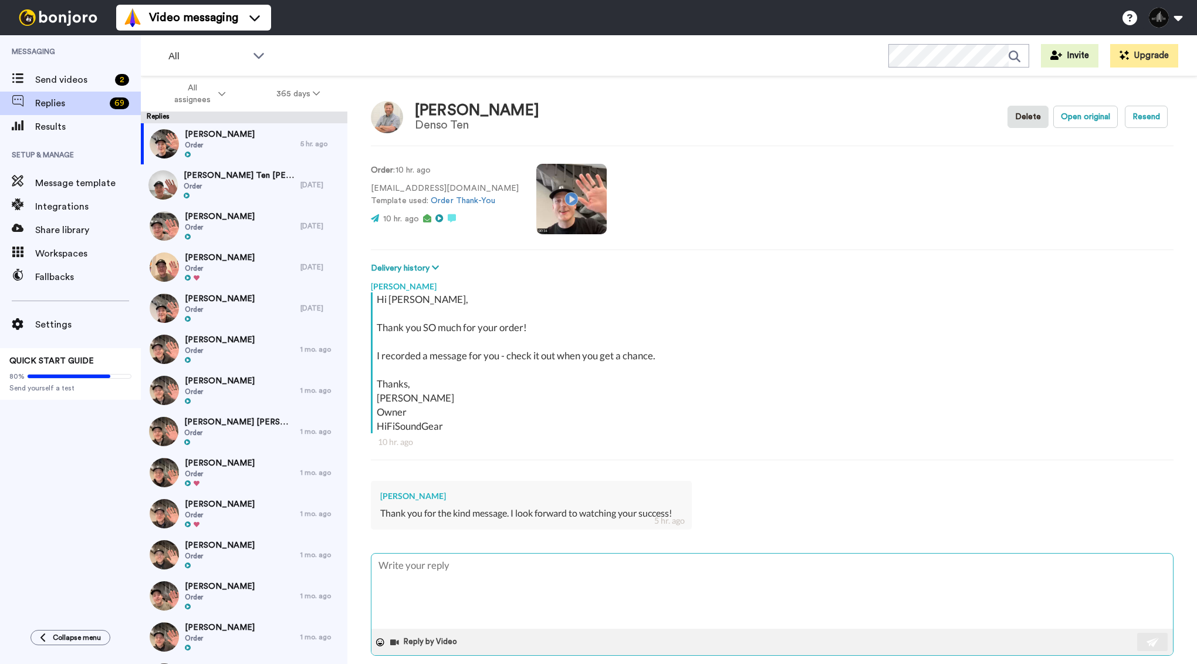
click at [507, 573] on textarea at bounding box center [773, 590] width 802 height 75
click at [1145, 639] on button at bounding box center [1152, 642] width 31 height 18
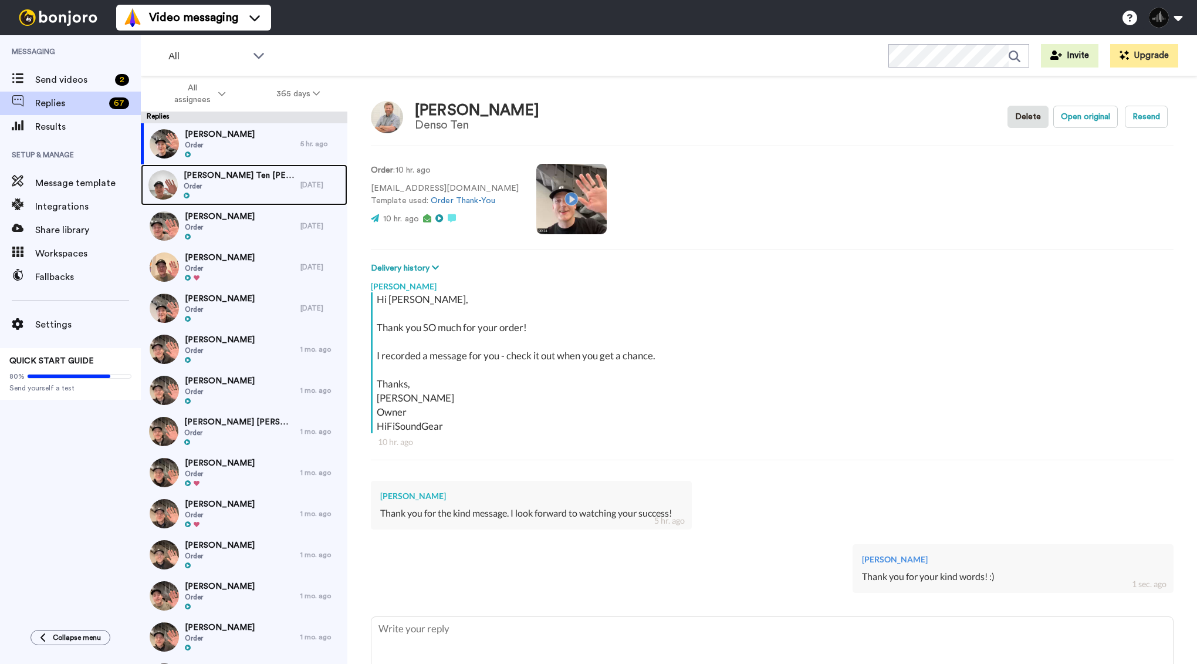
click at [258, 174] on div "Michael Ten Hoven Order" at bounding box center [221, 184] width 160 height 41
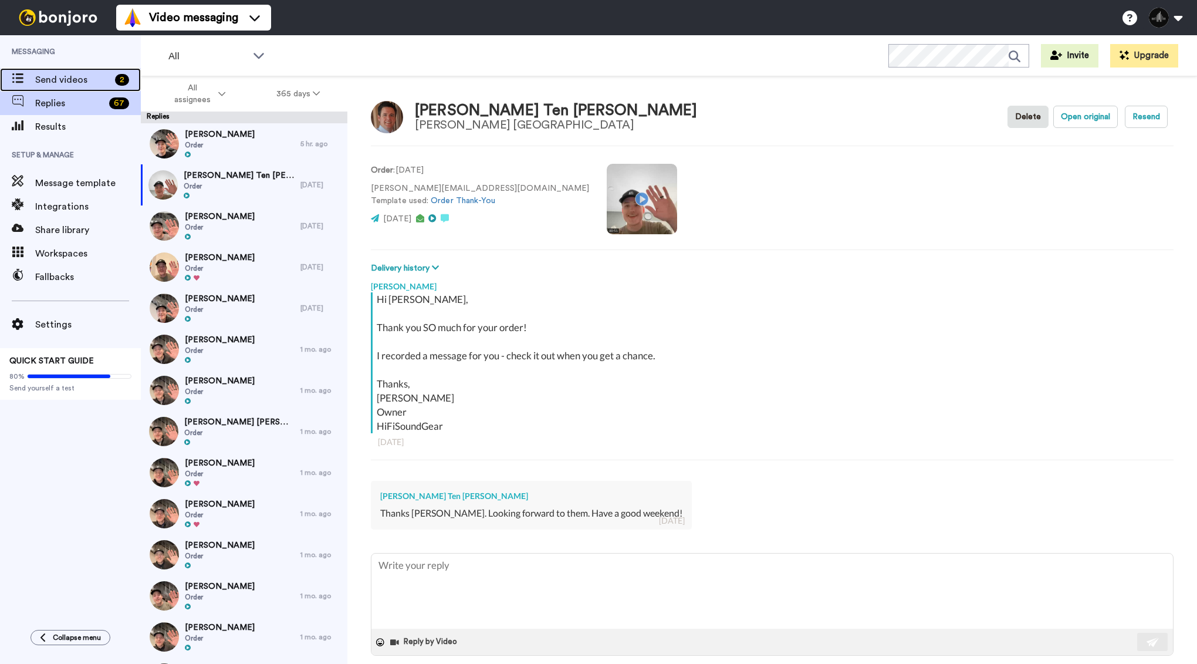
click at [101, 86] on span "Send videos" at bounding box center [72, 80] width 75 height 14
